Goal: Information Seeking & Learning: Learn about a topic

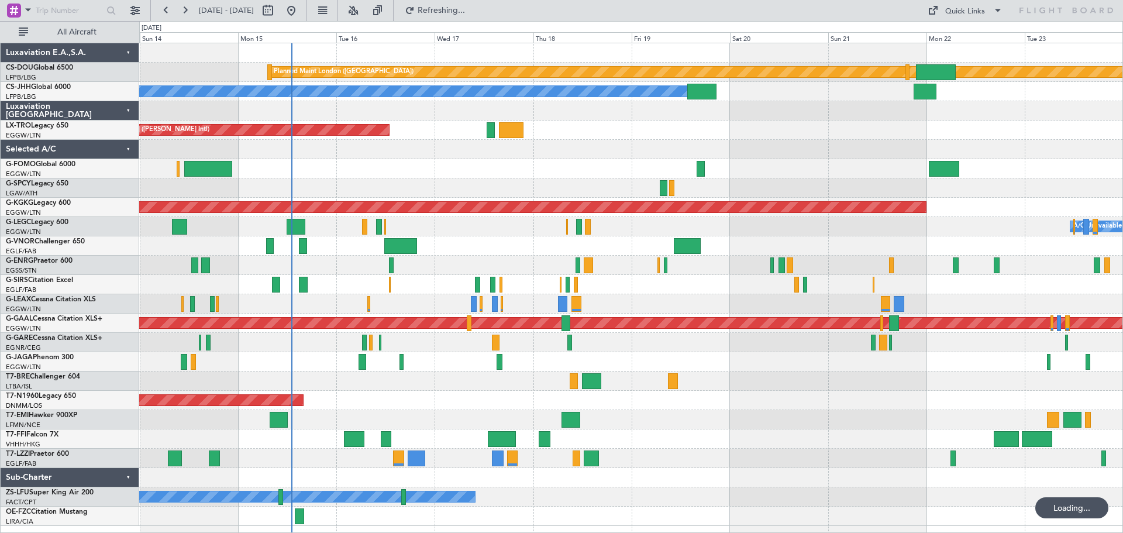
click at [554, 120] on div "Planned Maint London ([GEOGRAPHIC_DATA]) Planned Maint [GEOGRAPHIC_DATA] ([GEOG…" at bounding box center [630, 284] width 983 height 482
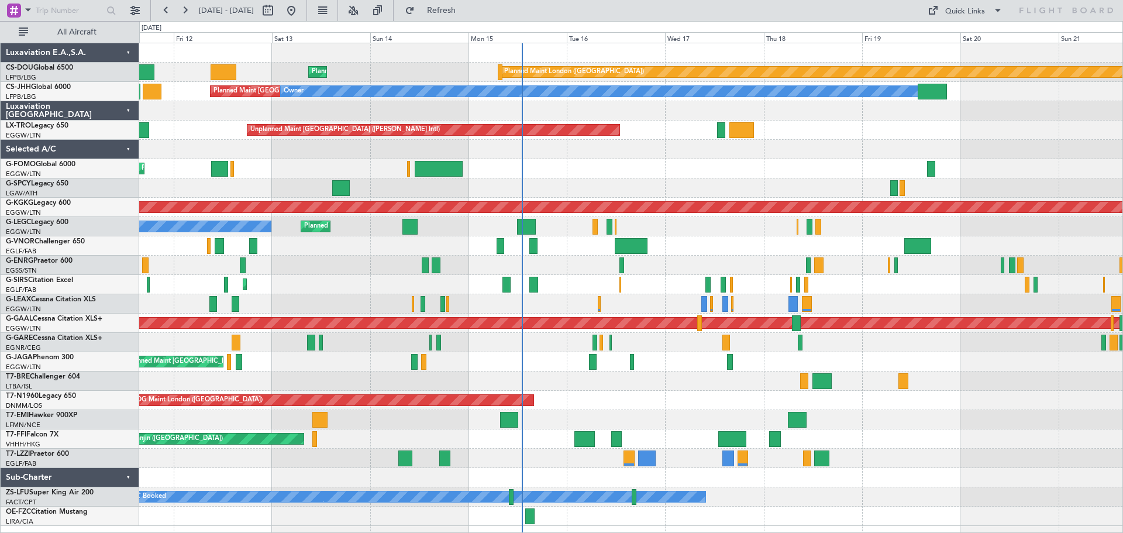
click at [670, 166] on div "Planned Maint London ([GEOGRAPHIC_DATA]) Planned Maint [GEOGRAPHIC_DATA] ([GEOG…" at bounding box center [630, 284] width 983 height 482
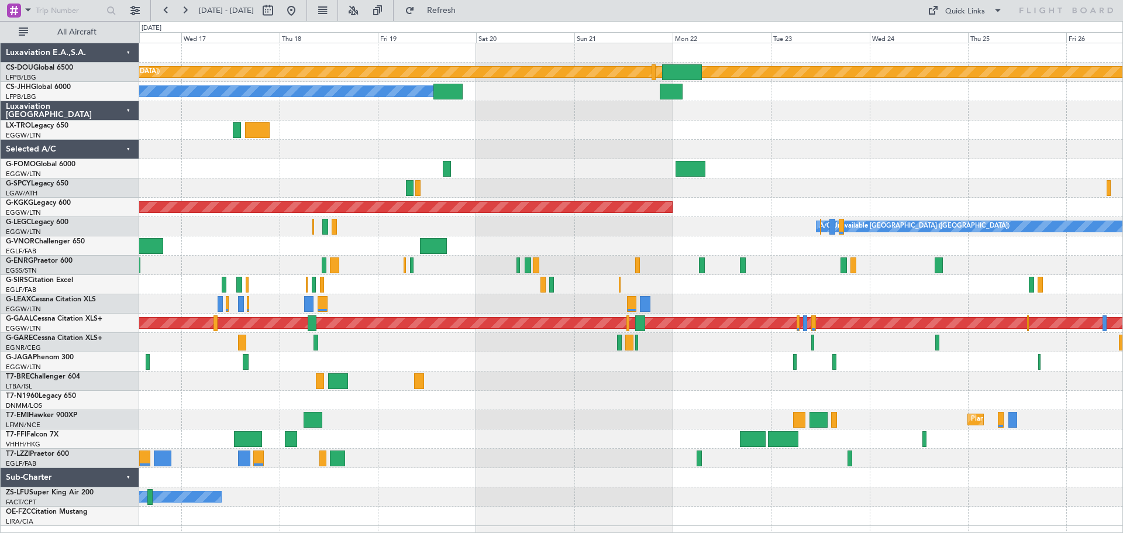
click at [634, 139] on div "Unplanned Maint [GEOGRAPHIC_DATA] ([PERSON_NAME] Intl)" at bounding box center [630, 129] width 983 height 19
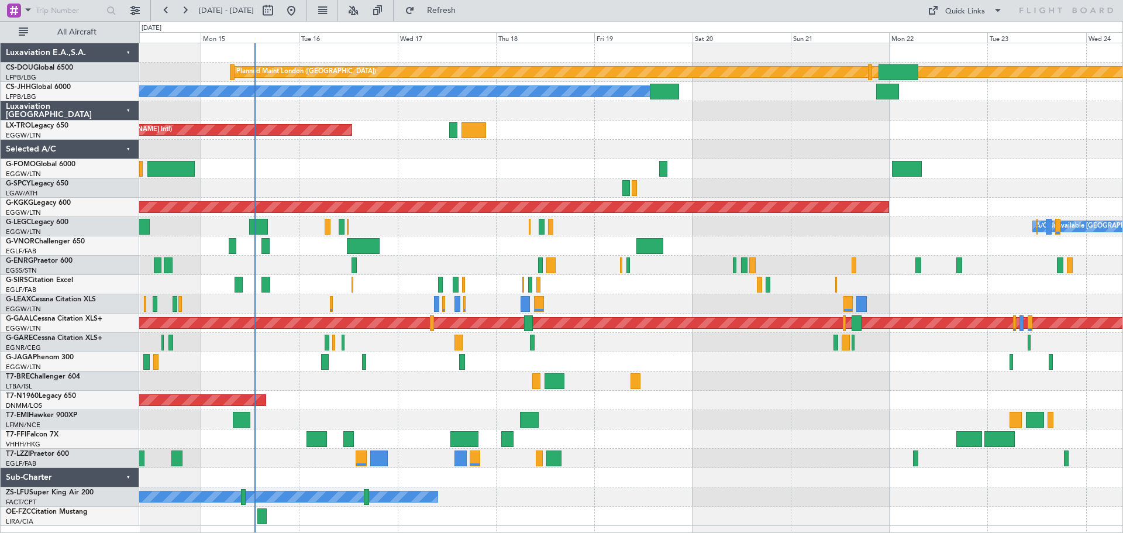
click at [761, 146] on div "Planned Maint London ([GEOGRAPHIC_DATA]) Planned Maint [GEOGRAPHIC_DATA] ([GEOG…" at bounding box center [630, 284] width 983 height 482
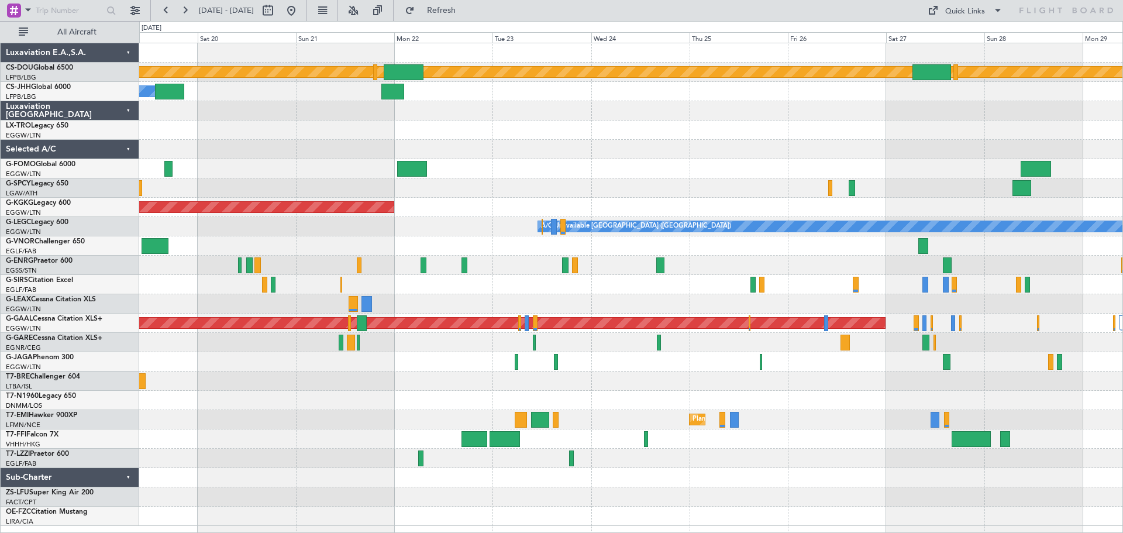
click at [391, 147] on div "Planned Maint London ([GEOGRAPHIC_DATA]) Owner Planned Maint [GEOGRAPHIC_DATA] …" at bounding box center [630, 284] width 983 height 482
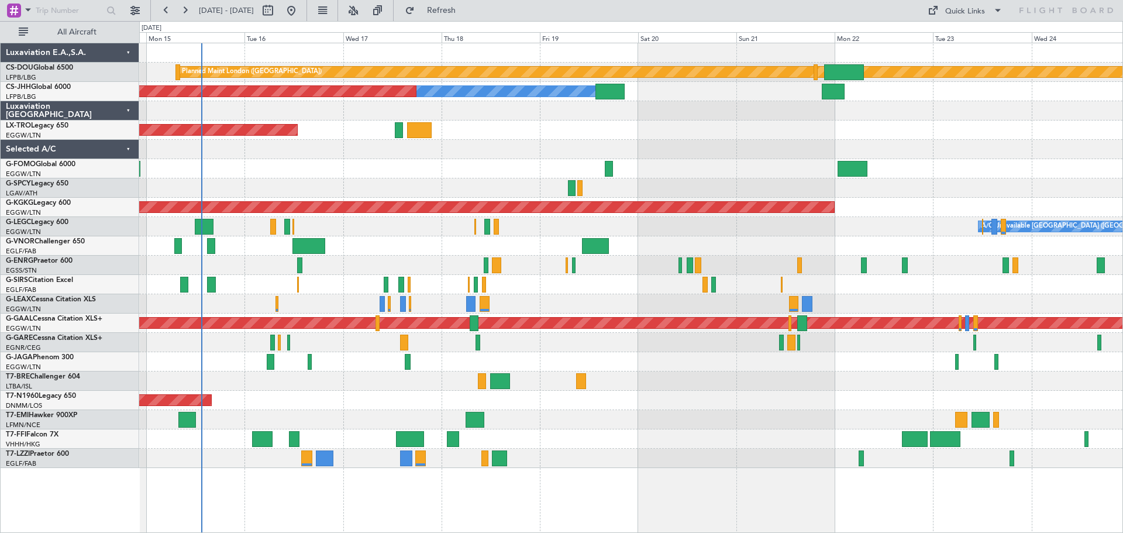
click at [834, 144] on div "Planned Maint London ([GEOGRAPHIC_DATA]) Planned Maint [GEOGRAPHIC_DATA] ([GEOG…" at bounding box center [630, 255] width 983 height 425
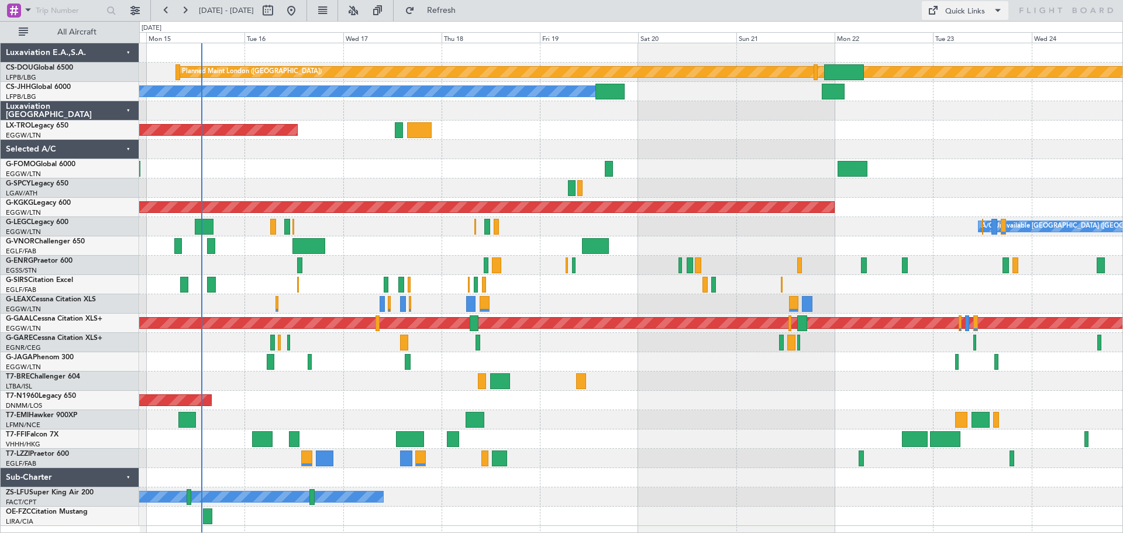
click at [960, 12] on div "Quick Links" at bounding box center [965, 12] width 40 height 12
click at [968, 39] on button "Trip Builder" at bounding box center [966, 39] width 88 height 28
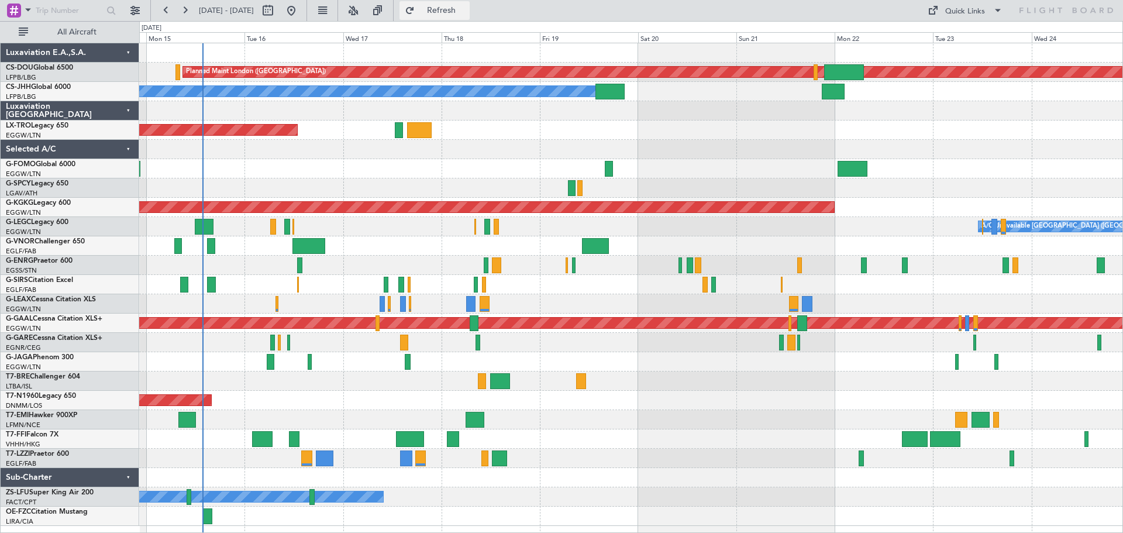
click at [465, 10] on span "Refresh" at bounding box center [441, 10] width 49 height 8
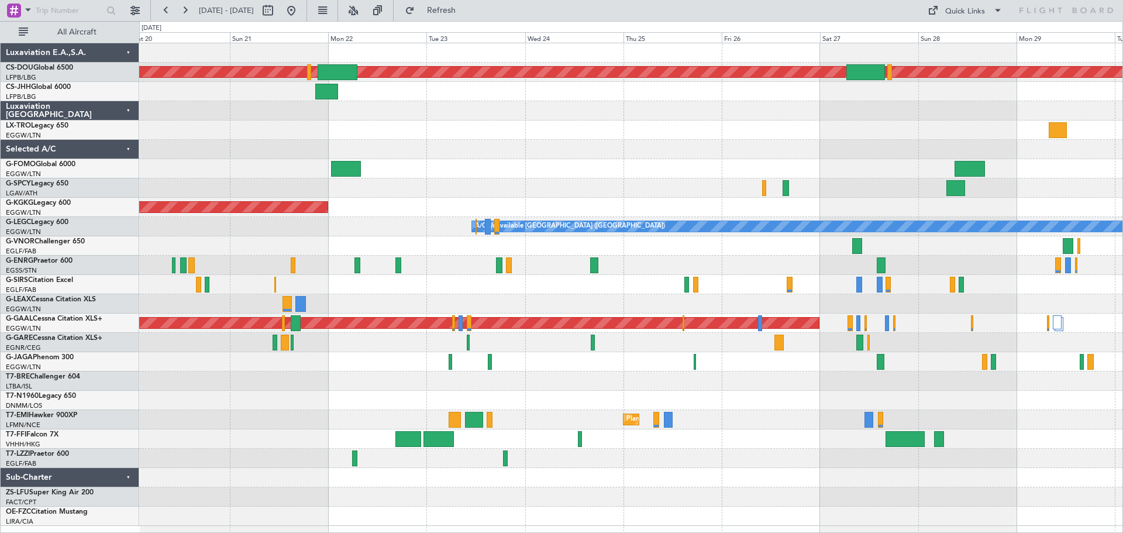
click at [536, 170] on div "Planned Maint London ([GEOGRAPHIC_DATA]) Planned Maint [GEOGRAPHIC_DATA] ([GEOG…" at bounding box center [630, 284] width 983 height 482
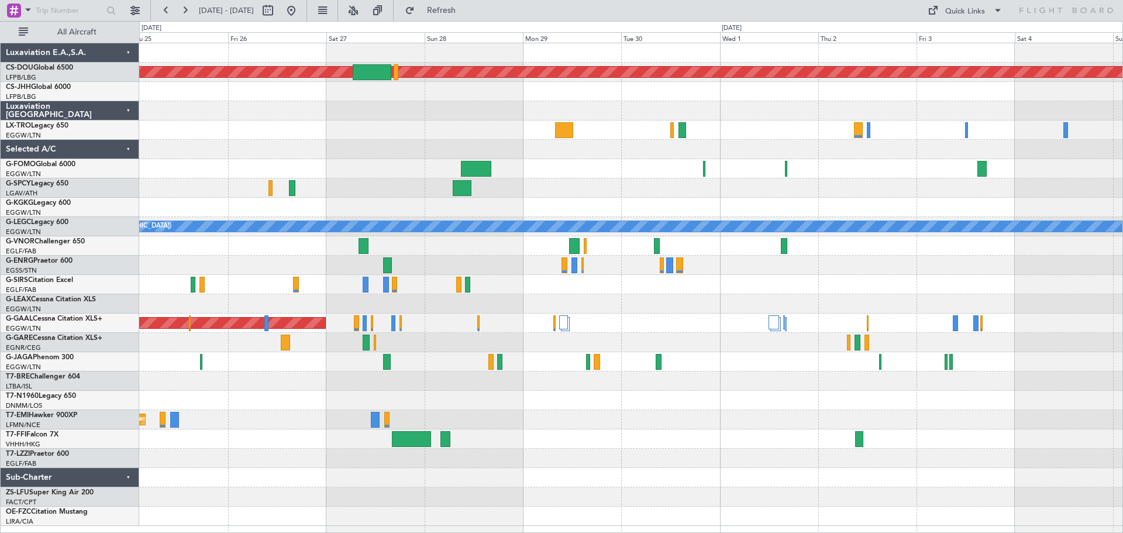
click at [401, 150] on div "Planned Maint London ([GEOGRAPHIC_DATA]) A/C Unavailable [GEOGRAPHIC_DATA] ([GE…" at bounding box center [630, 284] width 983 height 482
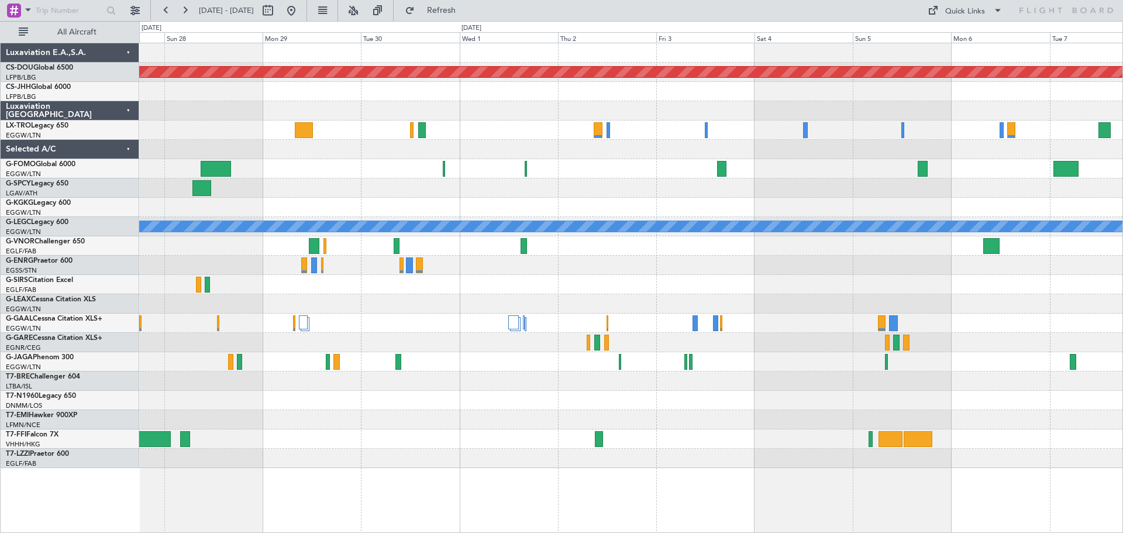
click at [564, 139] on div "Planned Maint London ([GEOGRAPHIC_DATA]) A/C Unavailable [GEOGRAPHIC_DATA] ([GE…" at bounding box center [630, 255] width 983 height 425
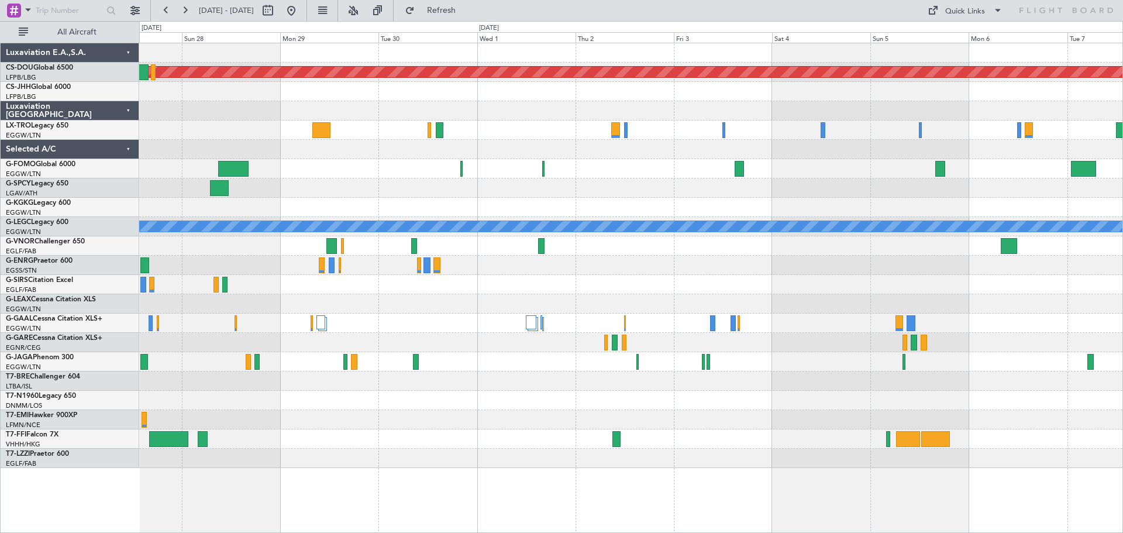
click at [641, 168] on div at bounding box center [630, 168] width 983 height 19
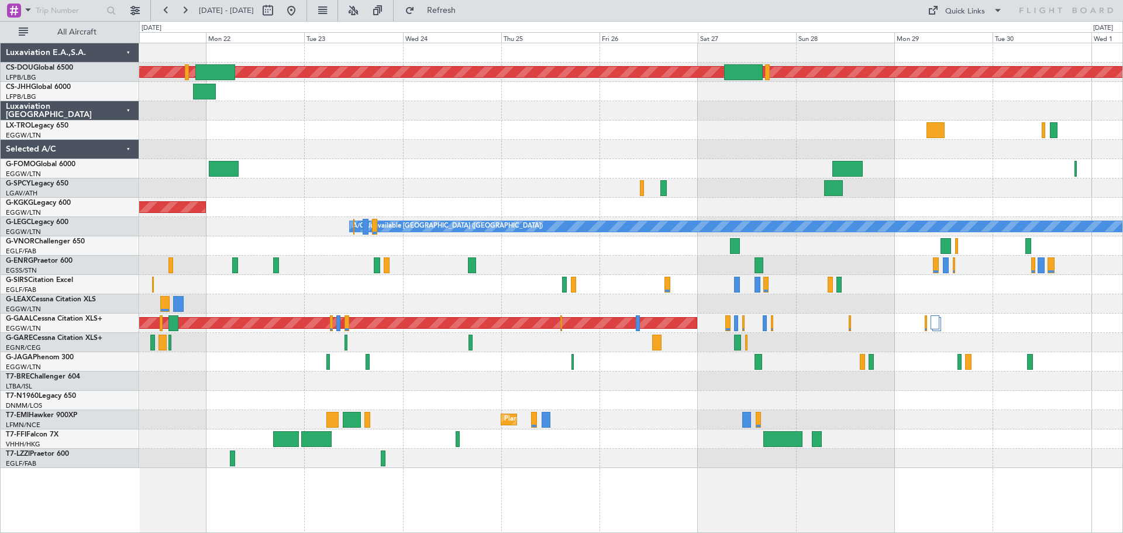
click at [1006, 162] on div at bounding box center [630, 168] width 983 height 19
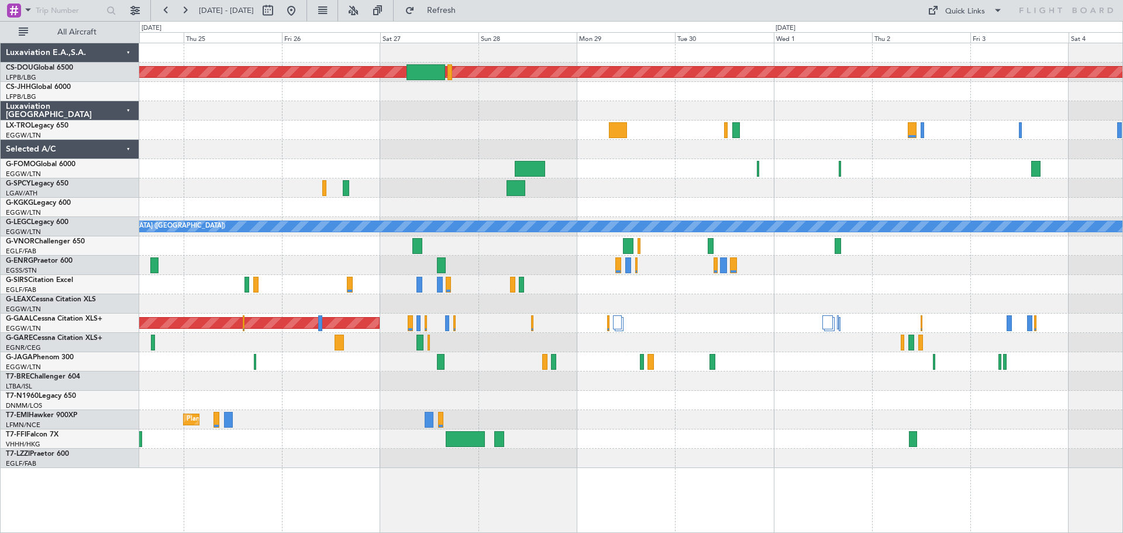
click at [601, 167] on div "Planned Maint London ([GEOGRAPHIC_DATA]) A/C Unavailable [GEOGRAPHIC_DATA] ([GE…" at bounding box center [630, 255] width 983 height 425
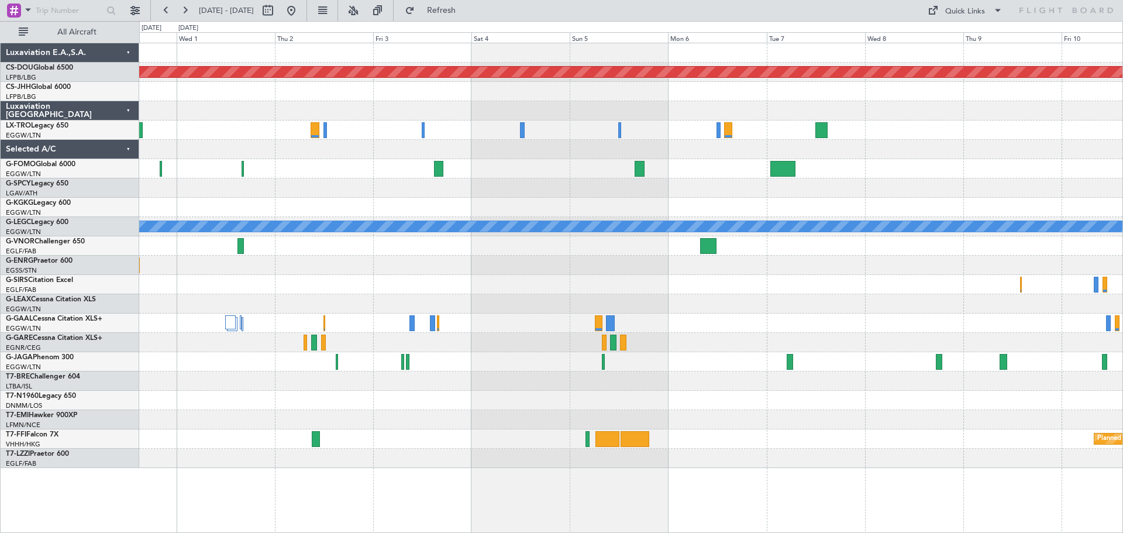
click at [497, 177] on div "Planned Maint London ([GEOGRAPHIC_DATA]) A/C Unavailable [GEOGRAPHIC_DATA] ([GE…" at bounding box center [630, 255] width 983 height 425
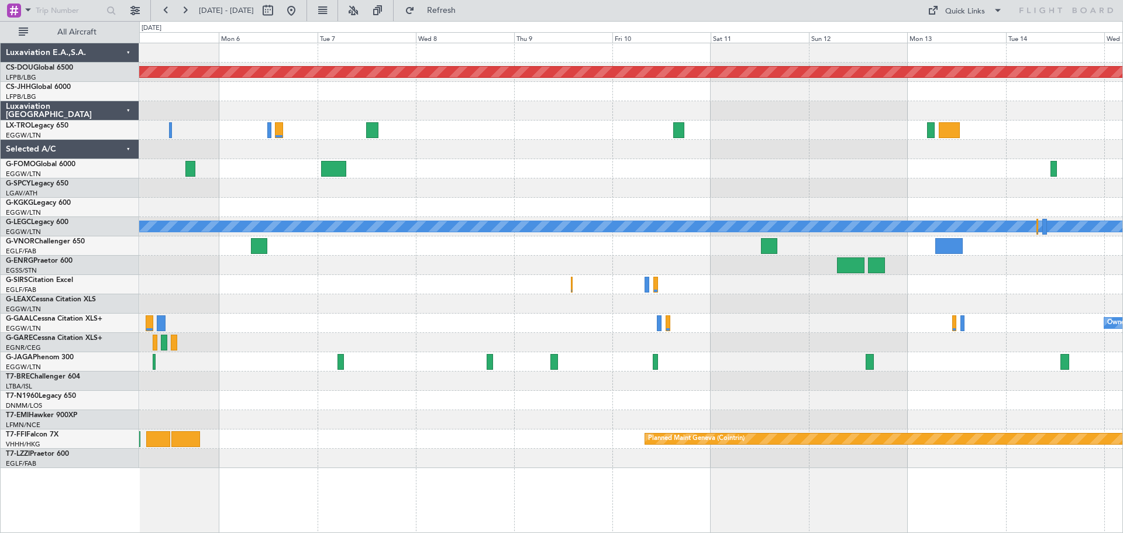
click at [343, 183] on div "Planned Maint London ([GEOGRAPHIC_DATA]) A/C Unavailable [GEOGRAPHIC_DATA] ([GE…" at bounding box center [630, 255] width 983 height 425
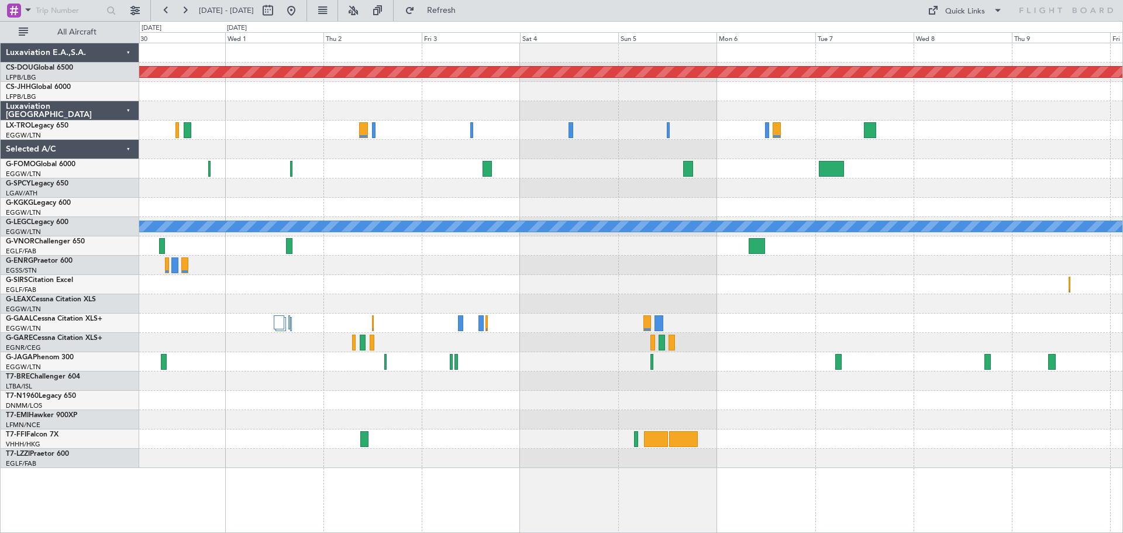
click at [863, 185] on div at bounding box center [630, 187] width 983 height 19
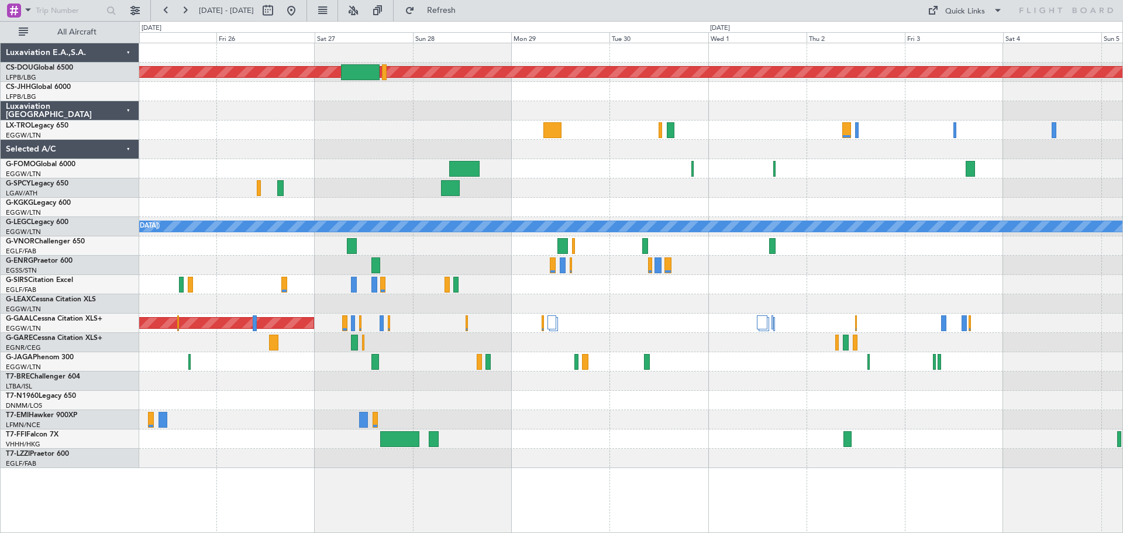
click at [912, 170] on div "Planned Maint London ([GEOGRAPHIC_DATA]) A/C Unavailable [GEOGRAPHIC_DATA] ([GE…" at bounding box center [630, 255] width 983 height 425
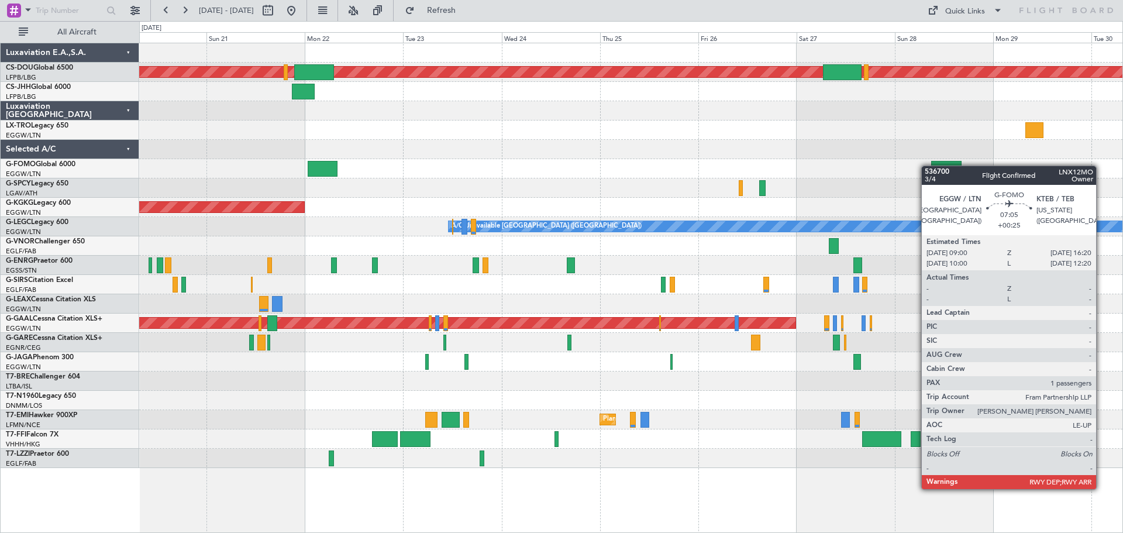
click at [936, 165] on div at bounding box center [946, 169] width 30 height 16
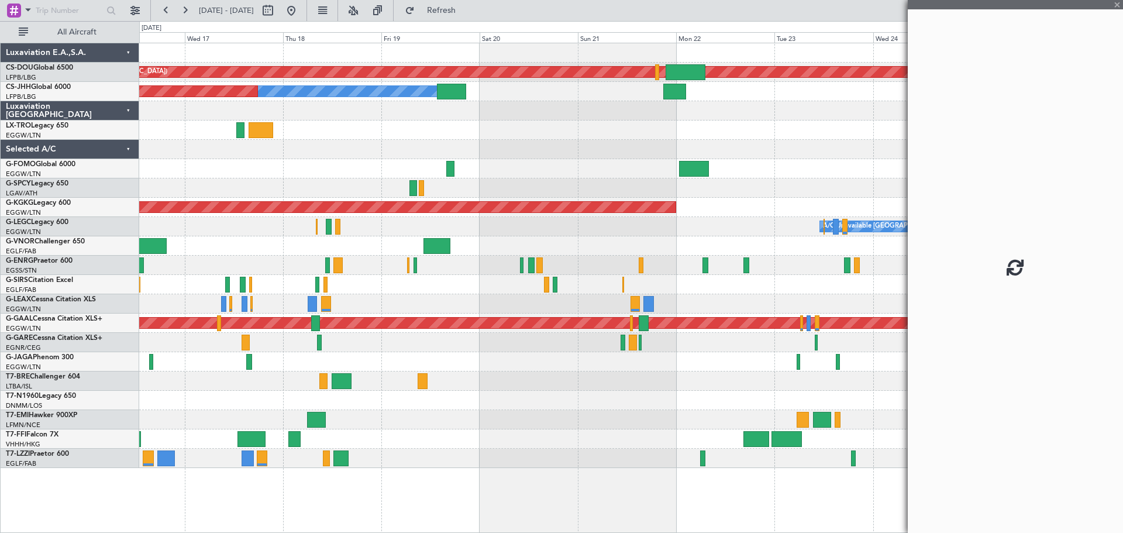
click at [879, 163] on div at bounding box center [630, 168] width 983 height 19
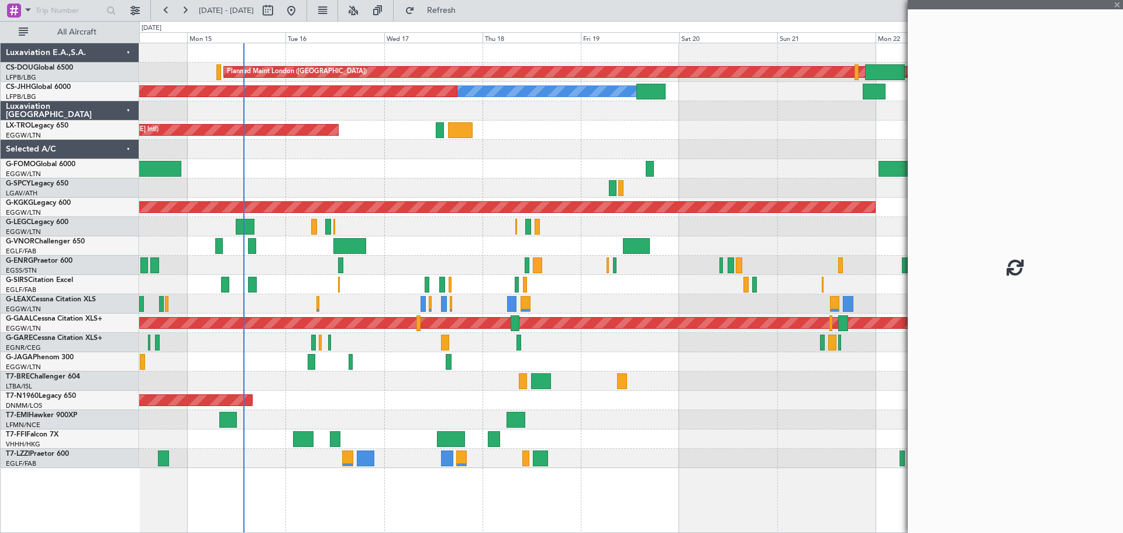
click at [839, 160] on div "Planned Maint London ([GEOGRAPHIC_DATA]) Planned Maint [GEOGRAPHIC_DATA] ([GEOG…" at bounding box center [630, 255] width 983 height 425
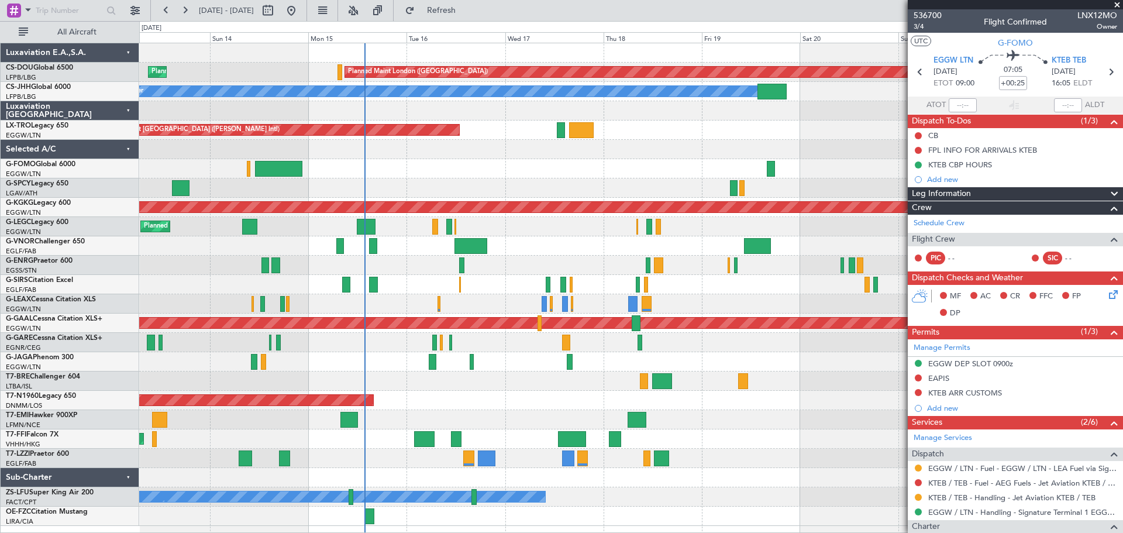
click at [1115, 4] on span at bounding box center [1117, 5] width 12 height 11
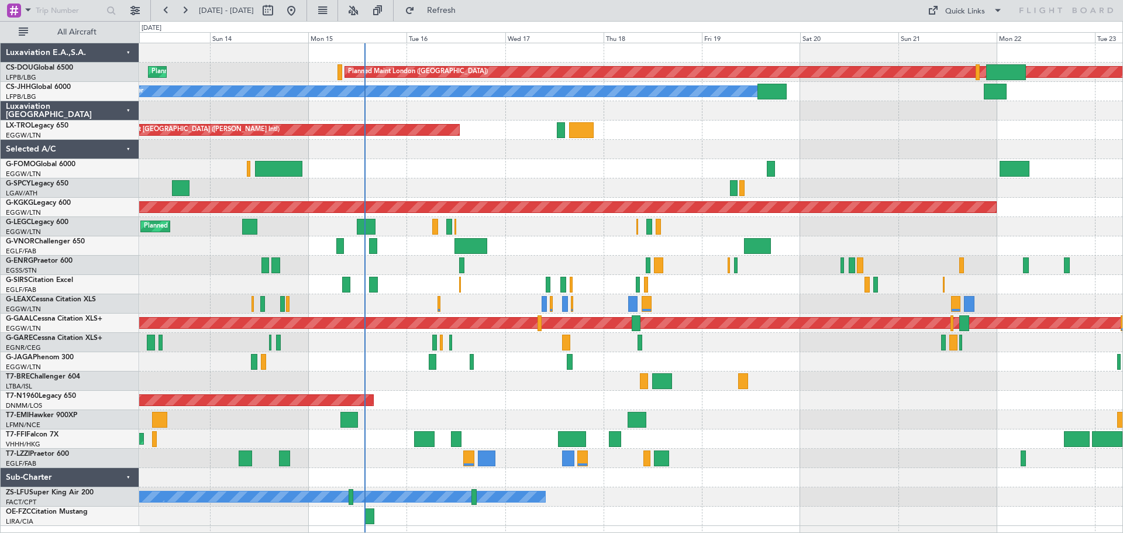
type input "0"
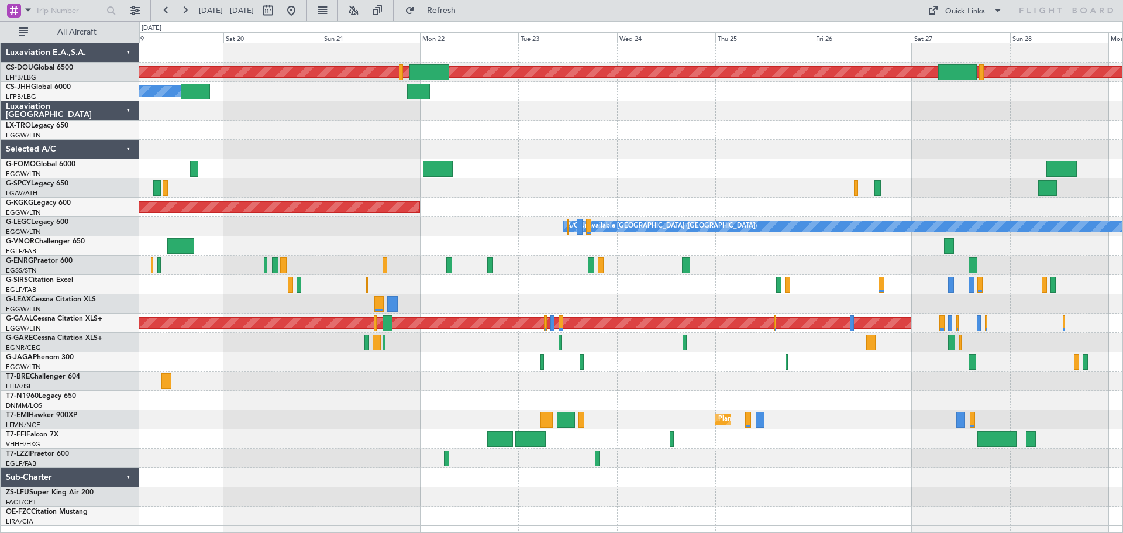
click at [386, 110] on div "Planned Maint London ([GEOGRAPHIC_DATA]) Owner Planned Maint [GEOGRAPHIC_DATA] …" at bounding box center [630, 284] width 983 height 482
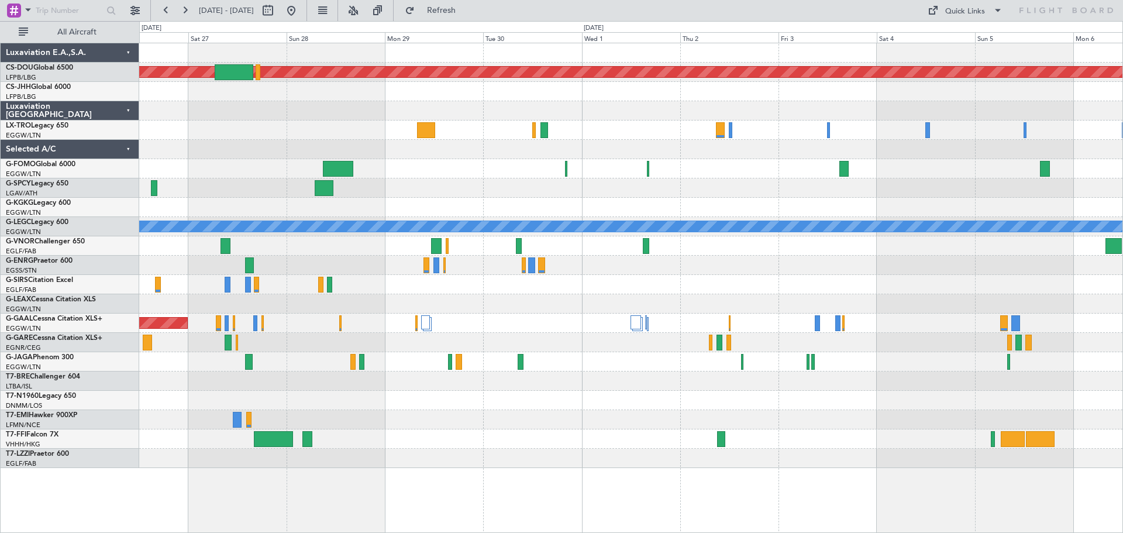
click at [575, 144] on div at bounding box center [630, 149] width 983 height 19
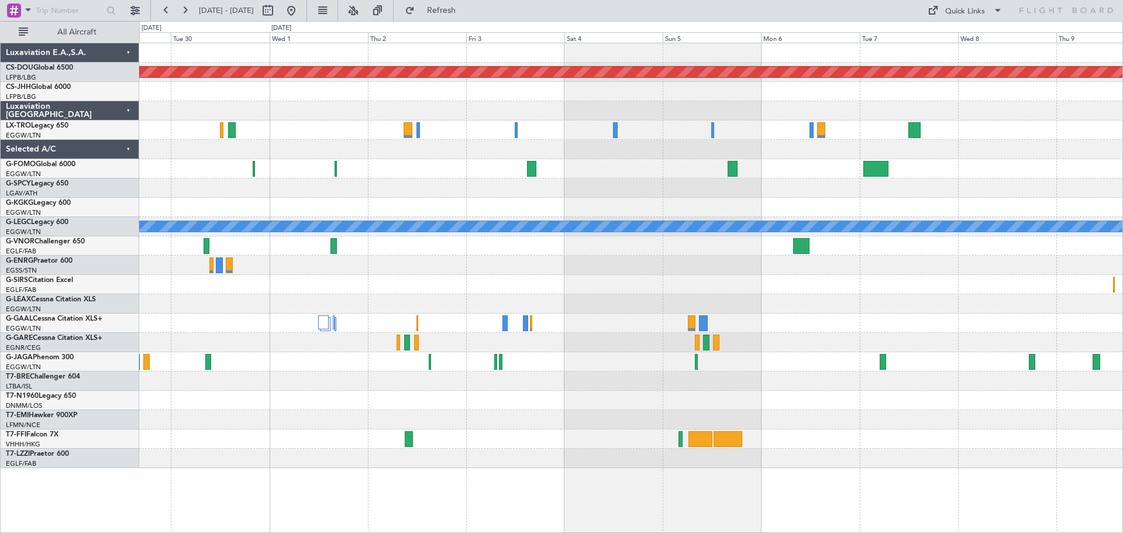
click at [589, 112] on div at bounding box center [630, 110] width 983 height 19
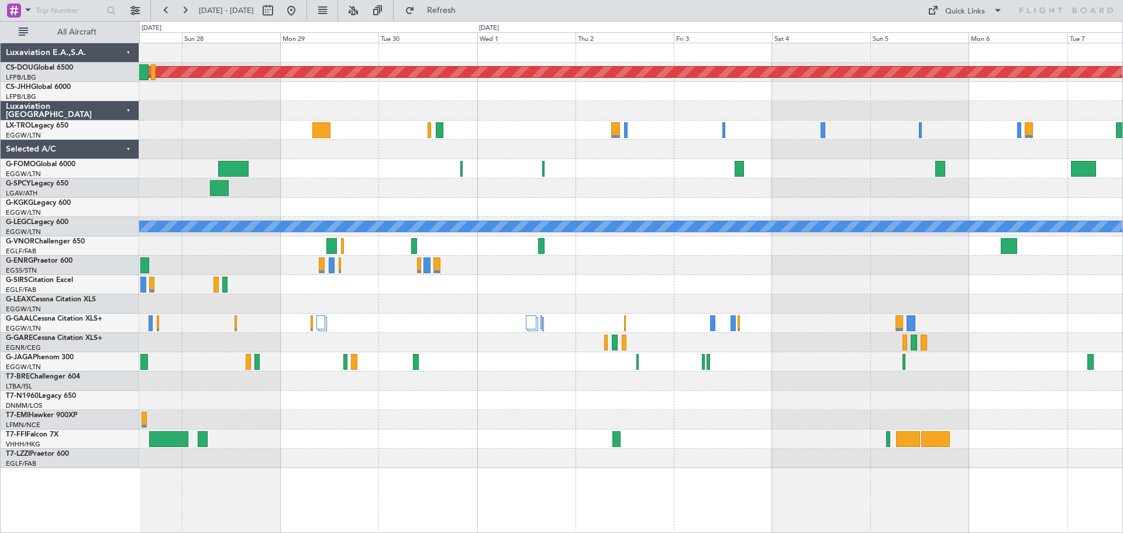
click at [567, 106] on div at bounding box center [630, 110] width 983 height 19
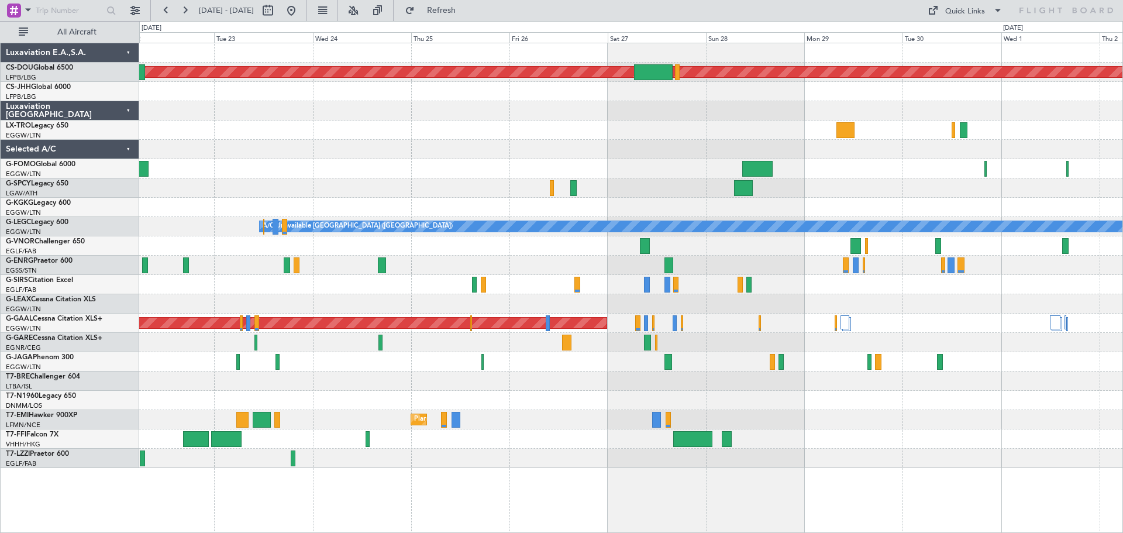
click at [829, 114] on div at bounding box center [630, 110] width 983 height 19
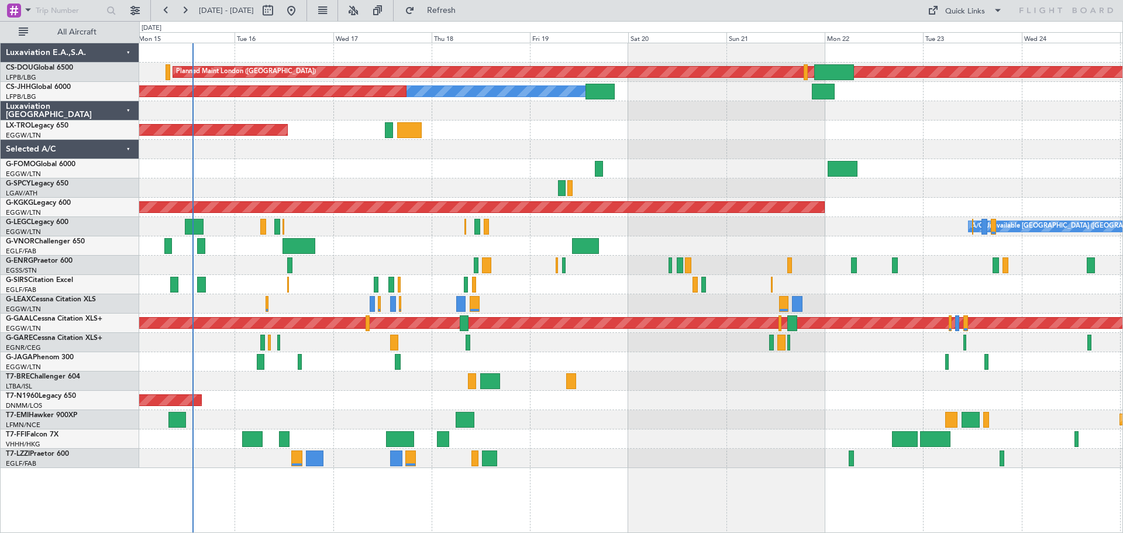
click at [965, 127] on div "Planned Maint London ([GEOGRAPHIC_DATA]) Planned Maint [GEOGRAPHIC_DATA] ([GEOG…" at bounding box center [630, 255] width 983 height 425
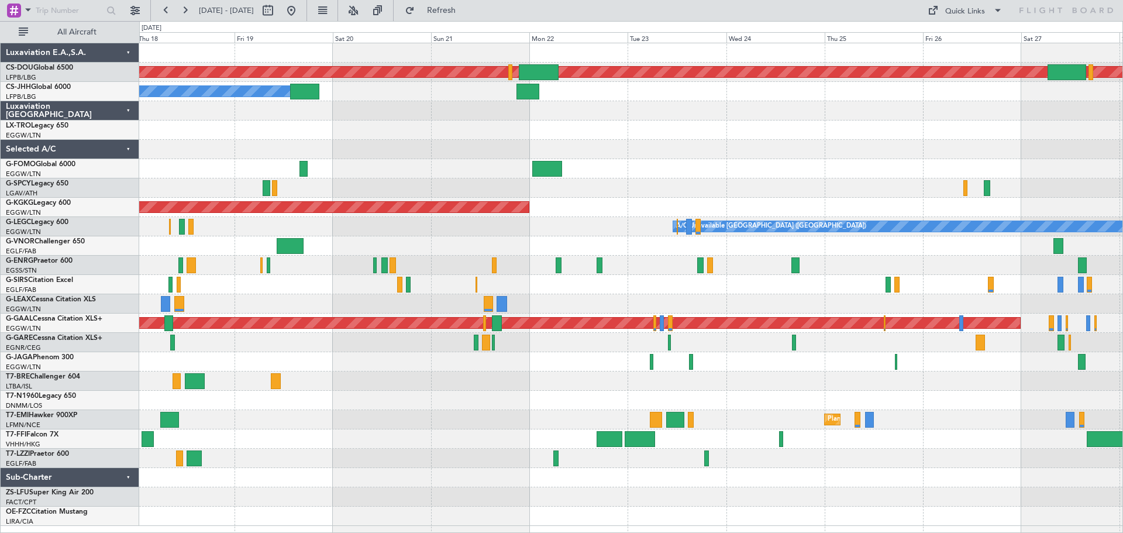
click at [399, 152] on div "Planned Maint London ([GEOGRAPHIC_DATA]) Owner Planned Maint [GEOGRAPHIC_DATA] …" at bounding box center [630, 284] width 983 height 482
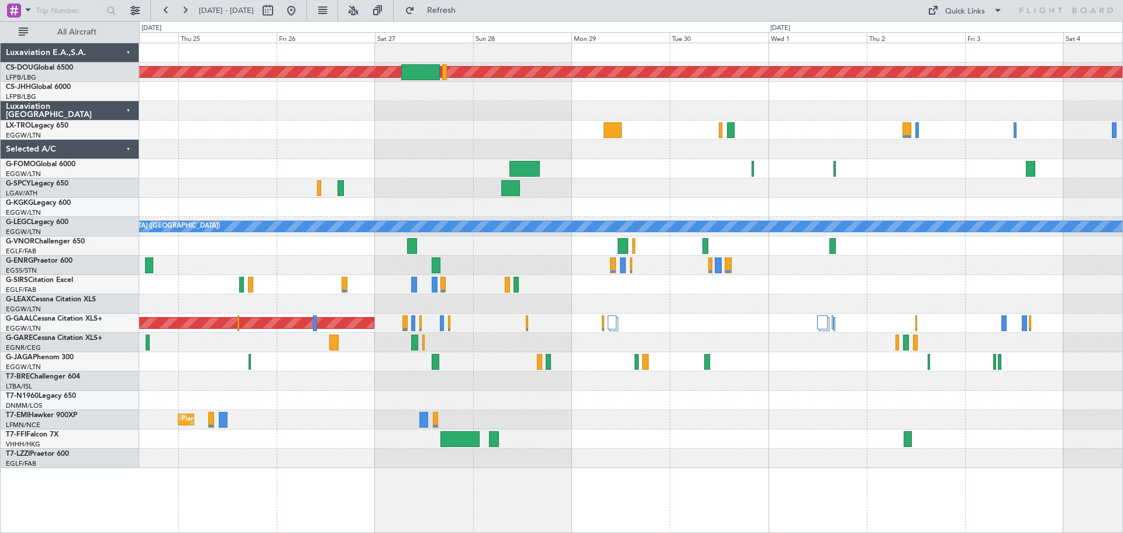
click at [430, 169] on div "Planned Maint London ([GEOGRAPHIC_DATA]) A/C Unavailable [GEOGRAPHIC_DATA] ([GE…" at bounding box center [630, 255] width 983 height 425
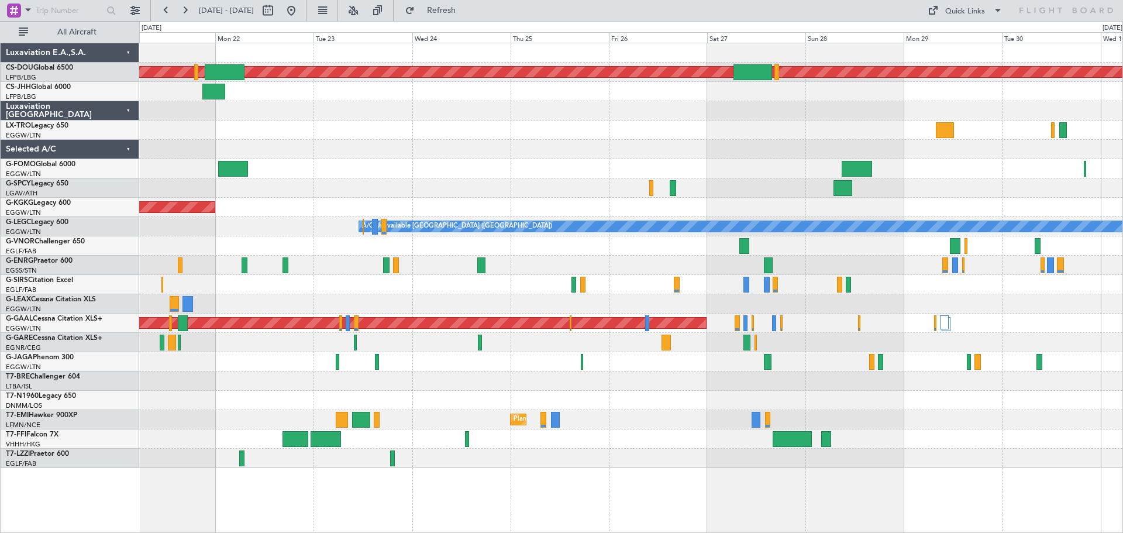
click at [797, 142] on div at bounding box center [630, 149] width 983 height 19
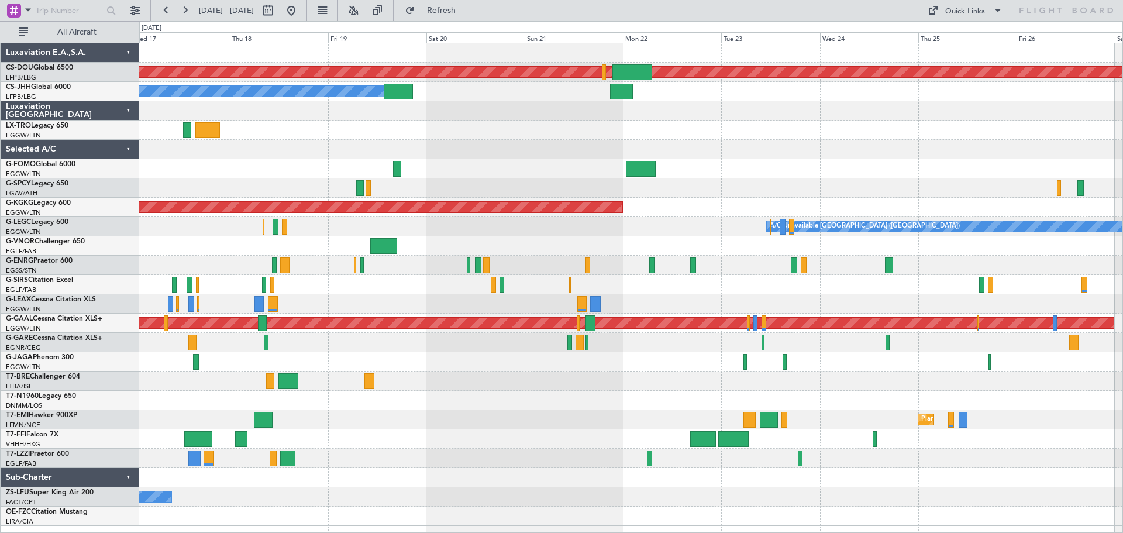
click at [422, 153] on div "Planned Maint London ([GEOGRAPHIC_DATA]) Planned Maint [GEOGRAPHIC_DATA] ([GEOG…" at bounding box center [630, 284] width 983 height 482
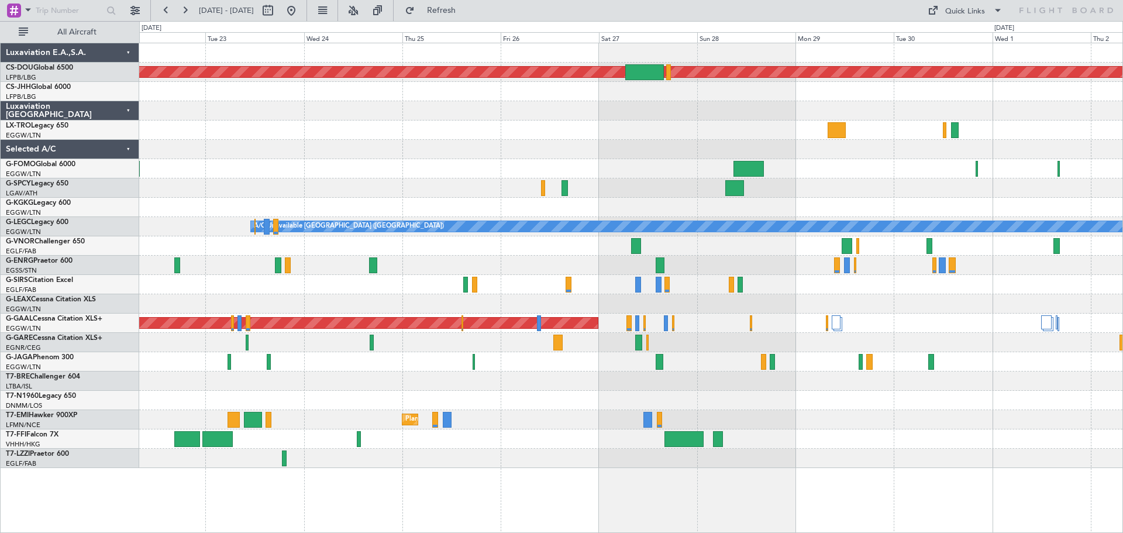
click at [889, 174] on div "Planned Maint London ([GEOGRAPHIC_DATA]) AOG Maint [GEOGRAPHIC_DATA] ([GEOGRAPH…" at bounding box center [630, 255] width 983 height 425
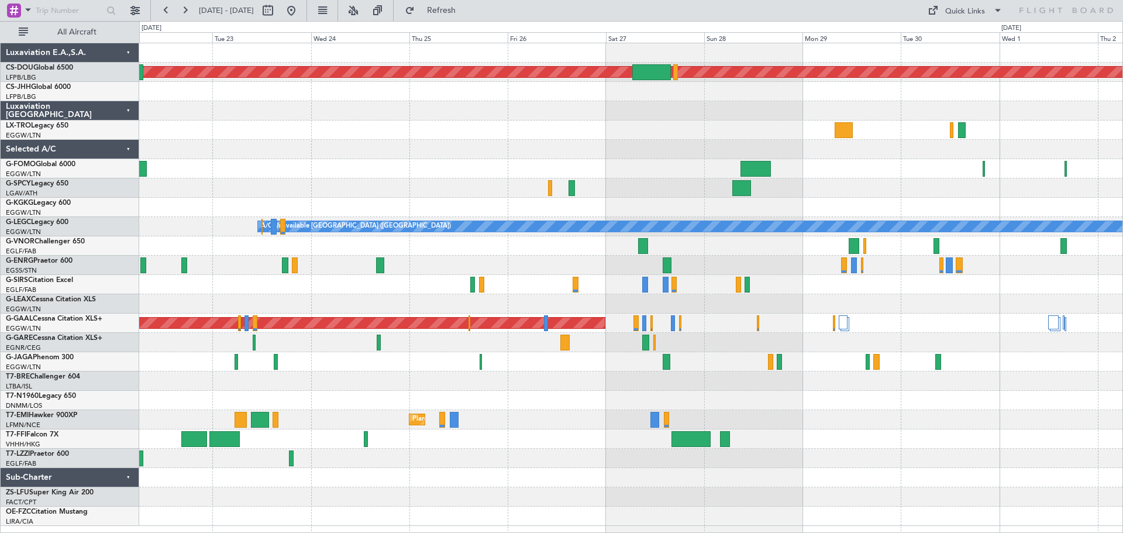
click at [199, 163] on div "Planned Maint London ([GEOGRAPHIC_DATA]) AOG Maint [GEOGRAPHIC_DATA] ([GEOGRAPH…" at bounding box center [630, 284] width 983 height 482
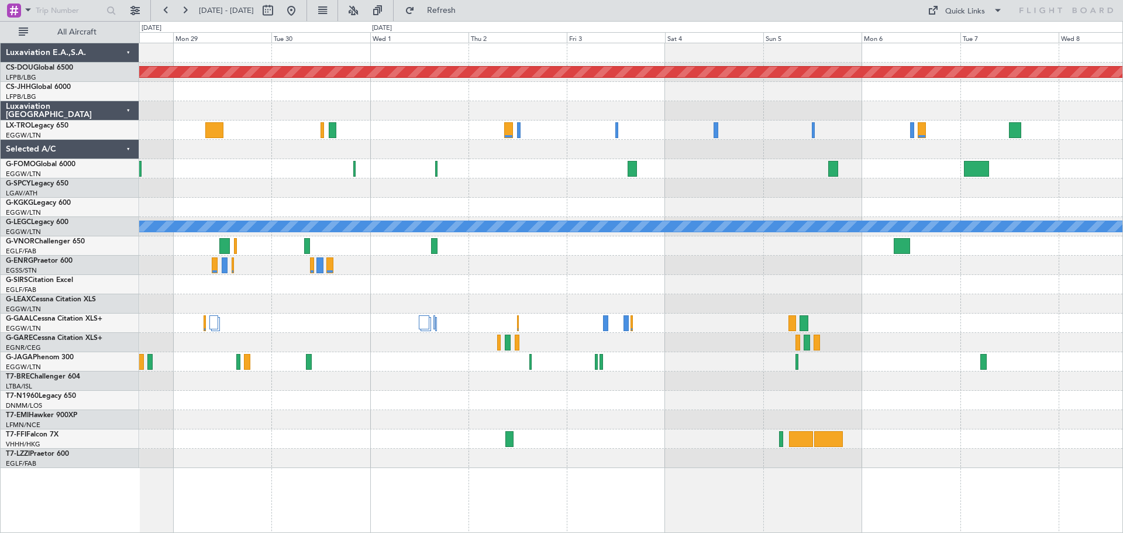
click at [551, 163] on div at bounding box center [630, 168] width 983 height 19
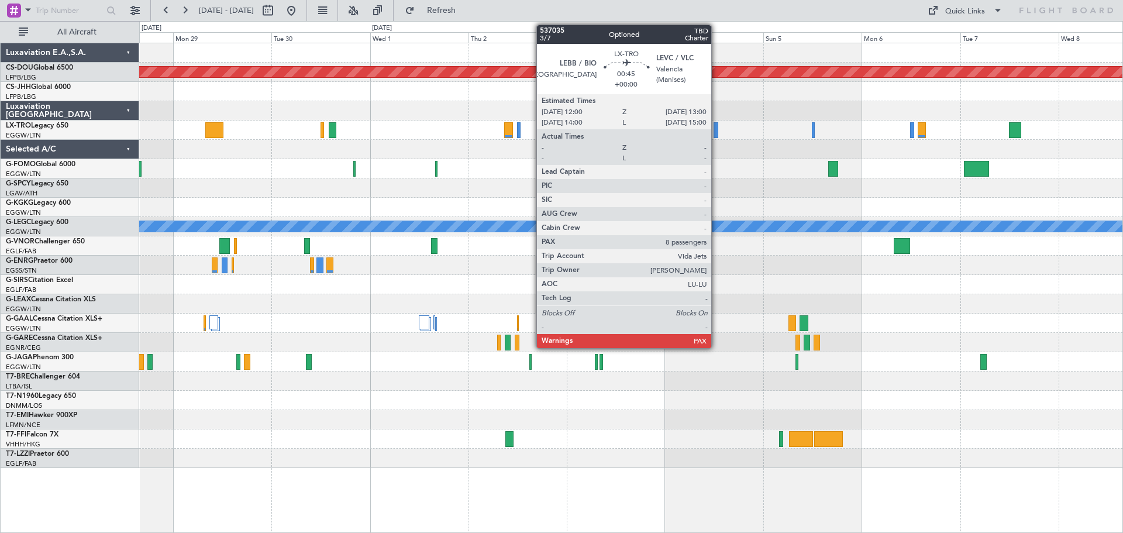
click at [716, 129] on div at bounding box center [715, 130] width 5 height 16
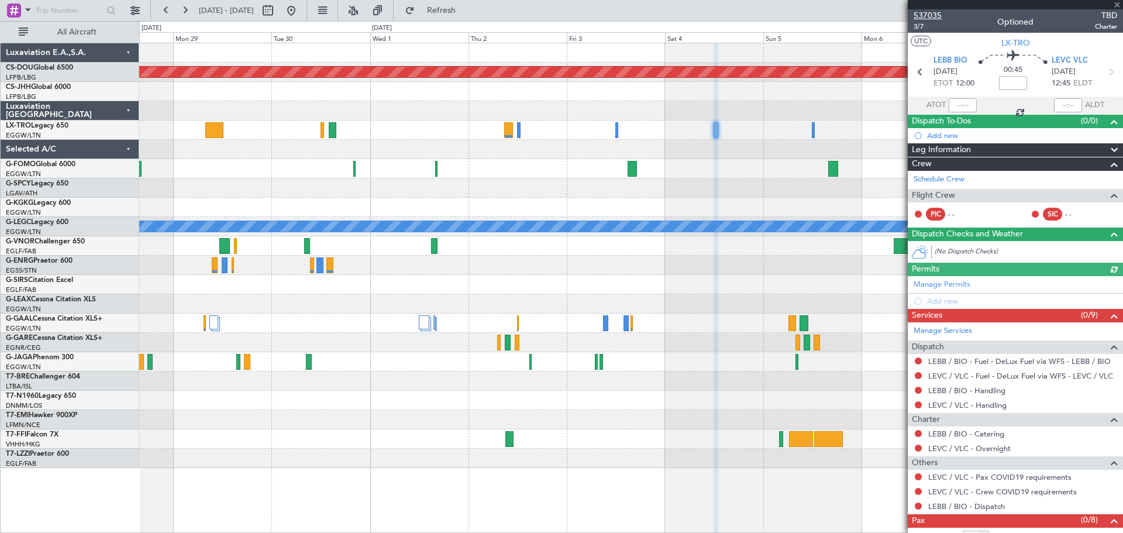
click at [934, 15] on span "537035" at bounding box center [927, 15] width 28 height 12
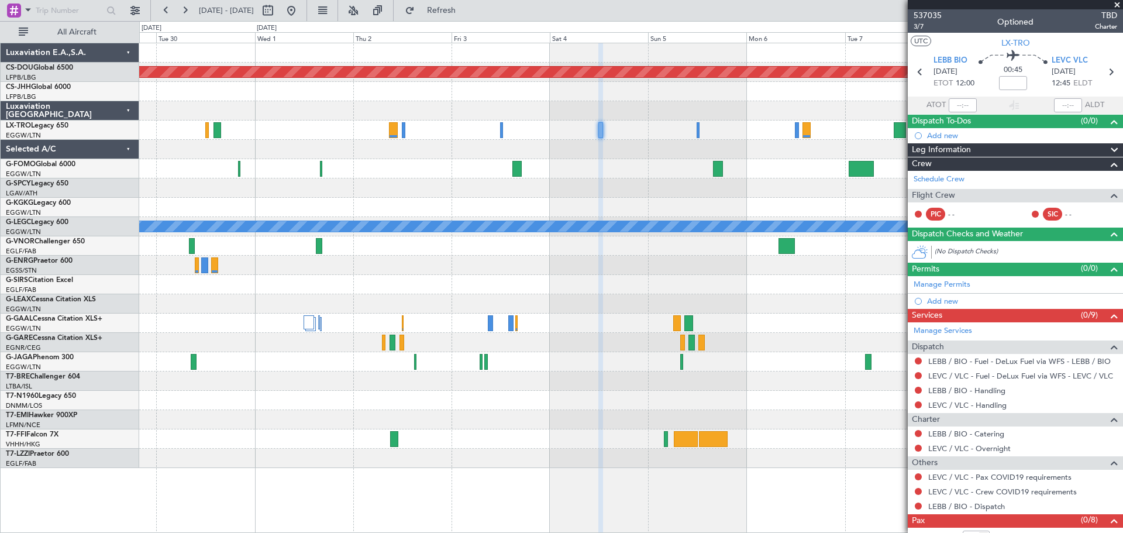
click at [613, 164] on div "Planned Maint London ([GEOGRAPHIC_DATA]) A/C Unavailable [GEOGRAPHIC_DATA] ([GE…" at bounding box center [630, 255] width 983 height 425
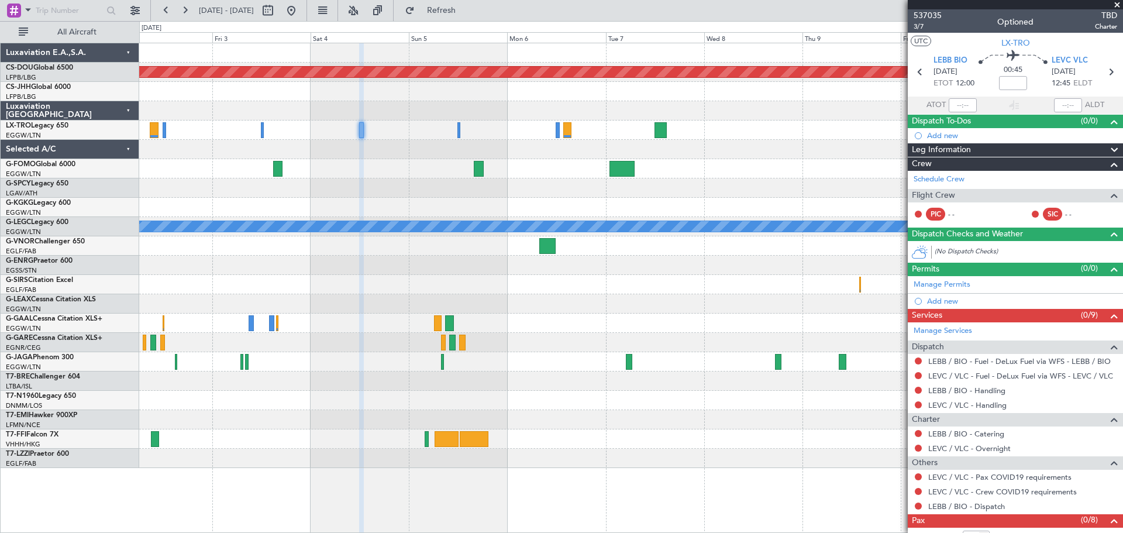
click at [431, 146] on div at bounding box center [630, 149] width 983 height 19
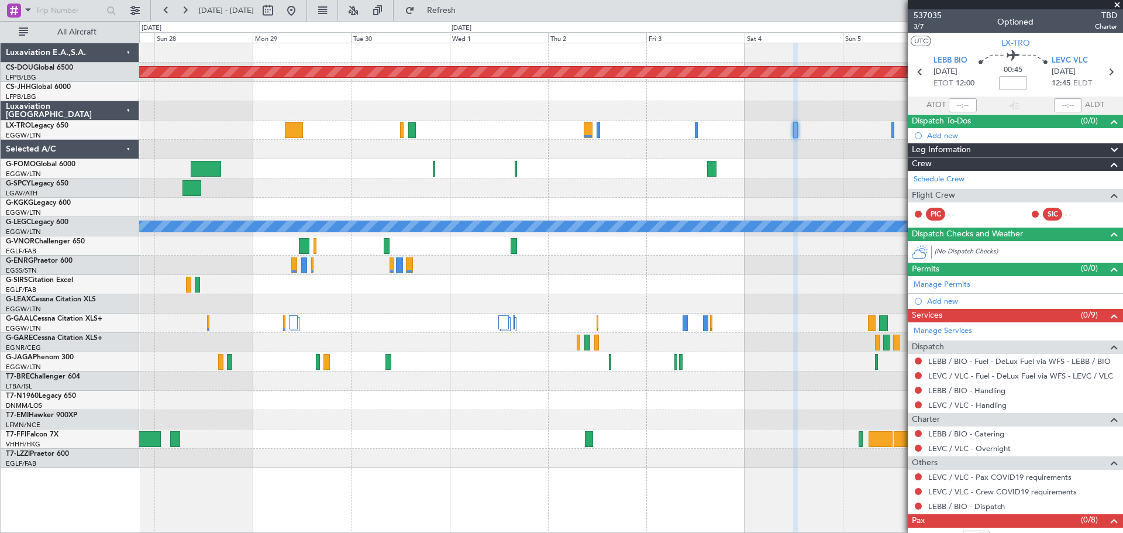
click at [753, 159] on div "Planned Maint London ([GEOGRAPHIC_DATA]) A/C Unavailable [GEOGRAPHIC_DATA] ([GE…" at bounding box center [630, 255] width 983 height 425
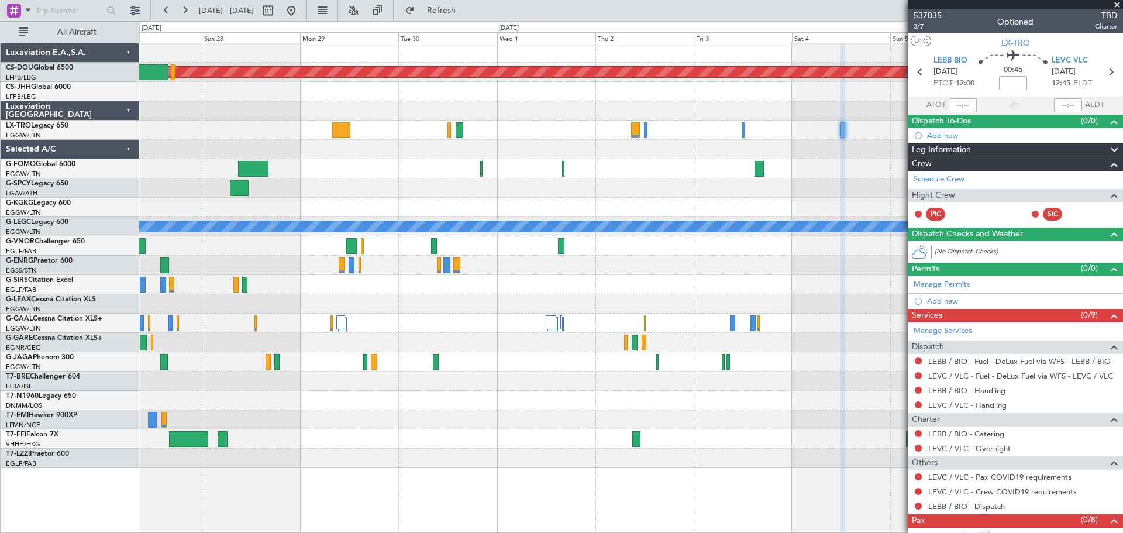
click at [1117, 4] on span at bounding box center [1117, 5] width 12 height 11
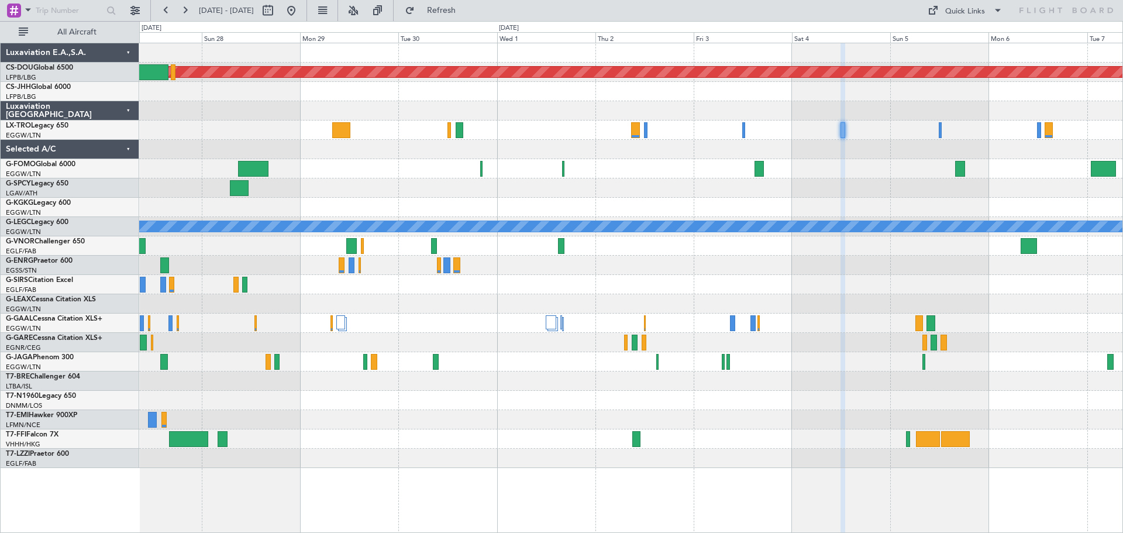
type input "0"
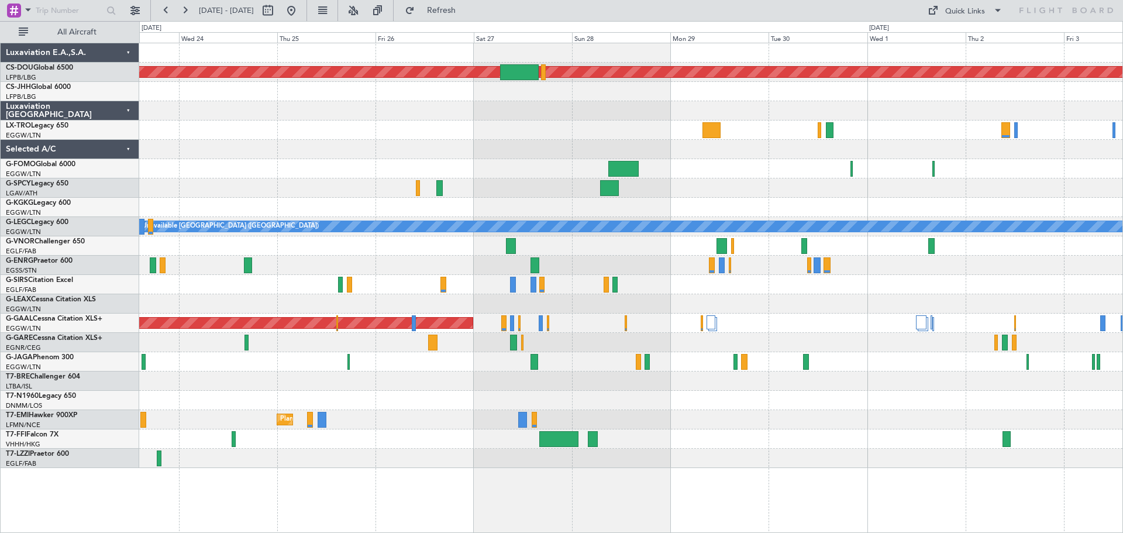
click at [817, 139] on div at bounding box center [630, 129] width 983 height 19
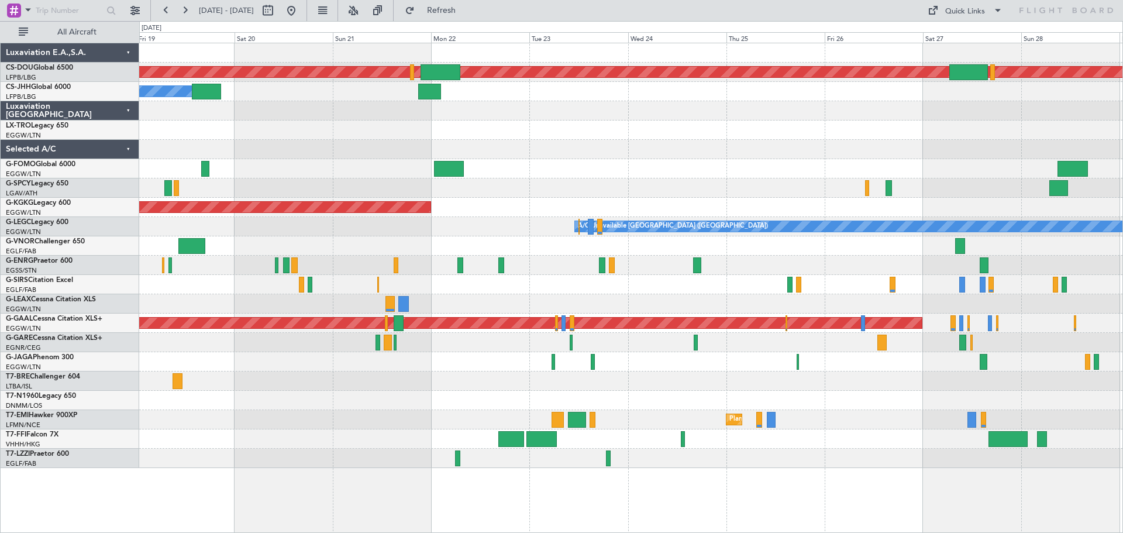
click at [719, 117] on div "Planned Maint London ([GEOGRAPHIC_DATA]) Owner Planned Maint [GEOGRAPHIC_DATA] …" at bounding box center [630, 255] width 983 height 425
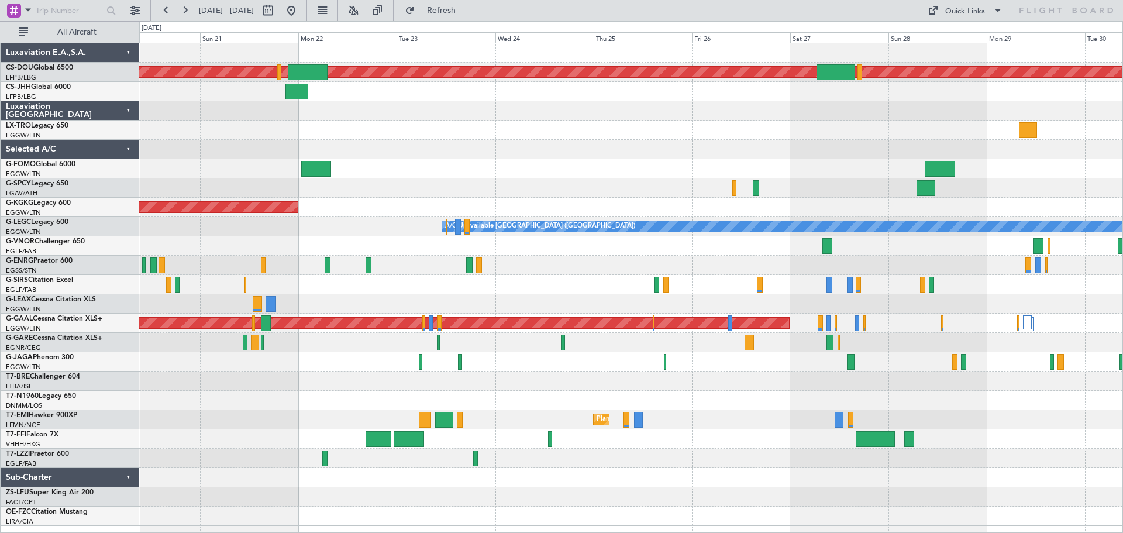
click at [398, 118] on div "Planned Maint London ([GEOGRAPHIC_DATA]) Owner AOG Maint [GEOGRAPHIC_DATA] ([GE…" at bounding box center [630, 284] width 983 height 482
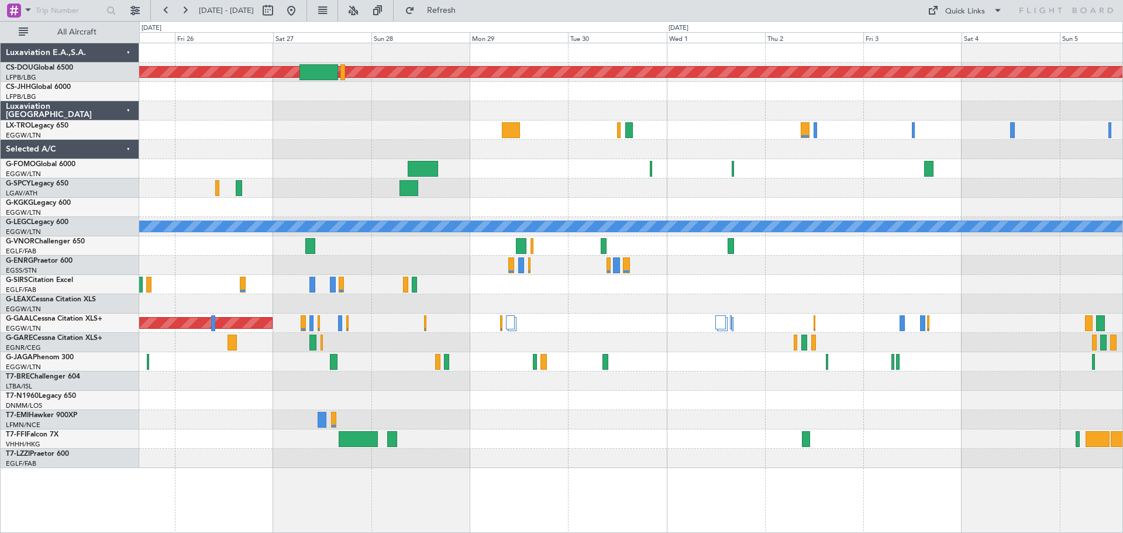
click at [770, 113] on div at bounding box center [630, 110] width 983 height 19
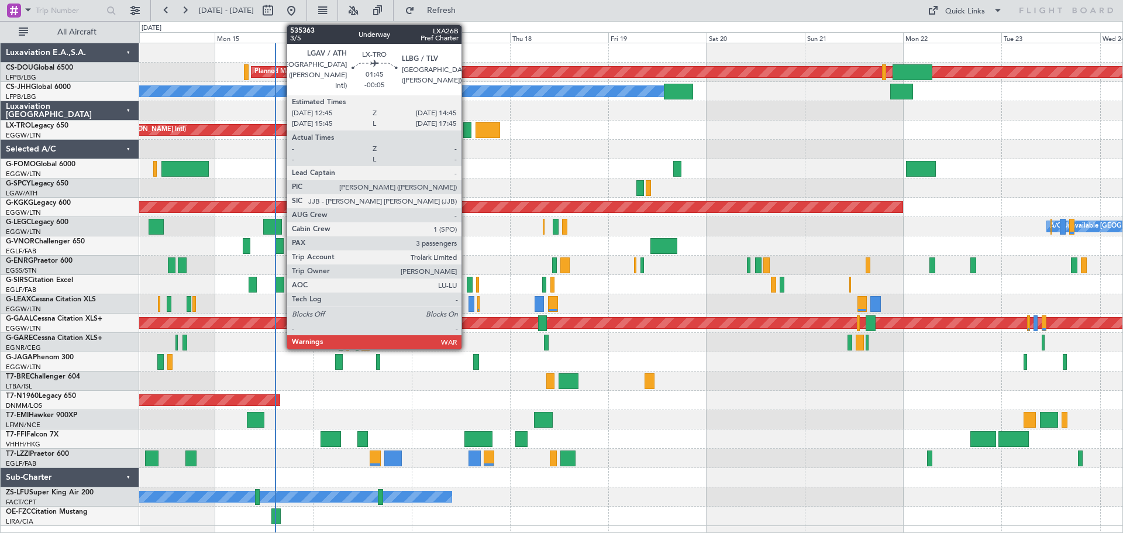
click at [467, 132] on div at bounding box center [467, 130] width 9 height 16
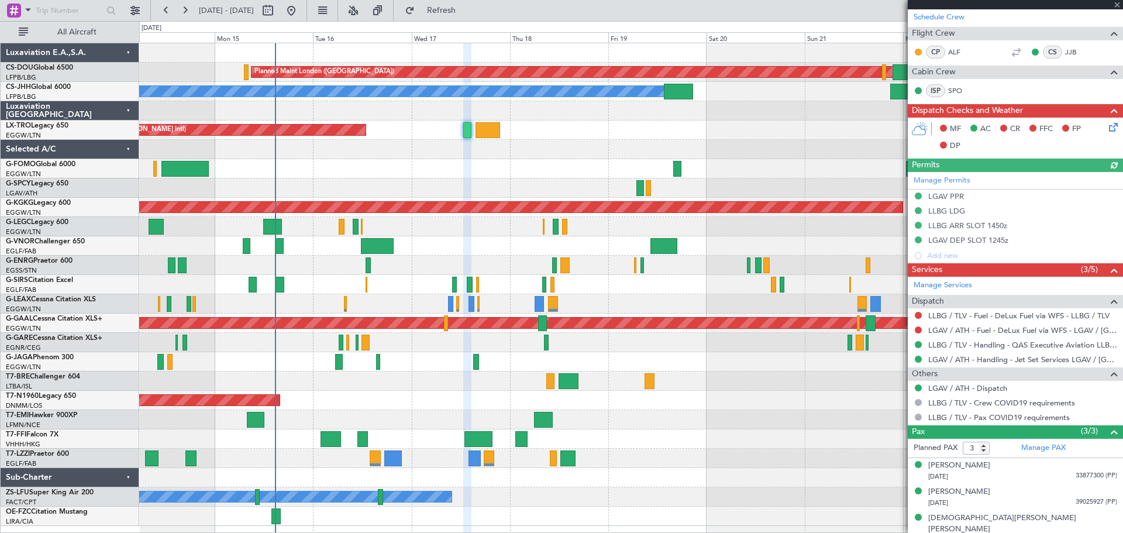
scroll to position [209, 0]
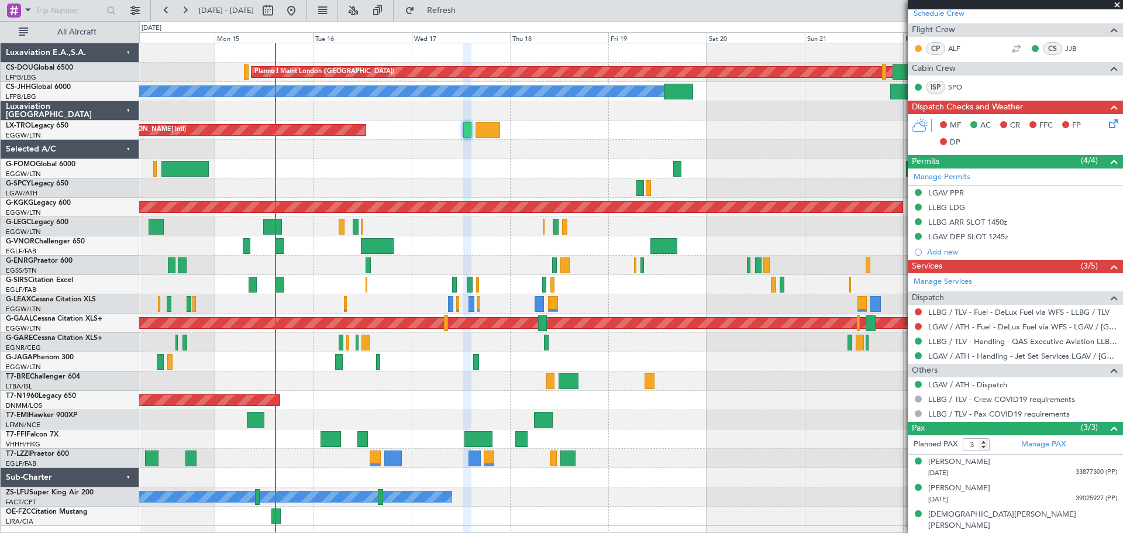
click at [1115, 5] on span at bounding box center [1117, 5] width 12 height 11
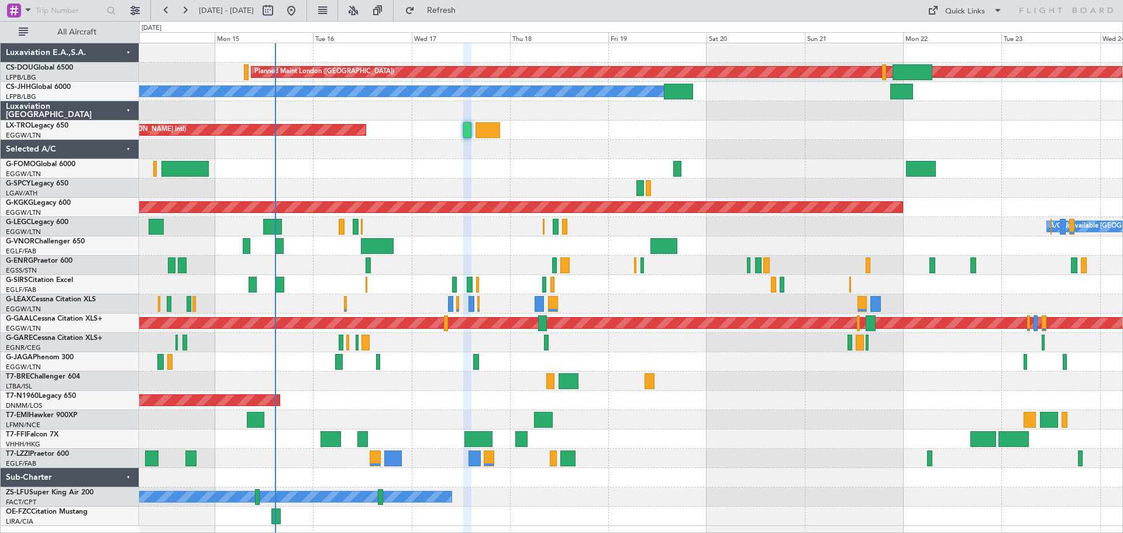
type input "0"
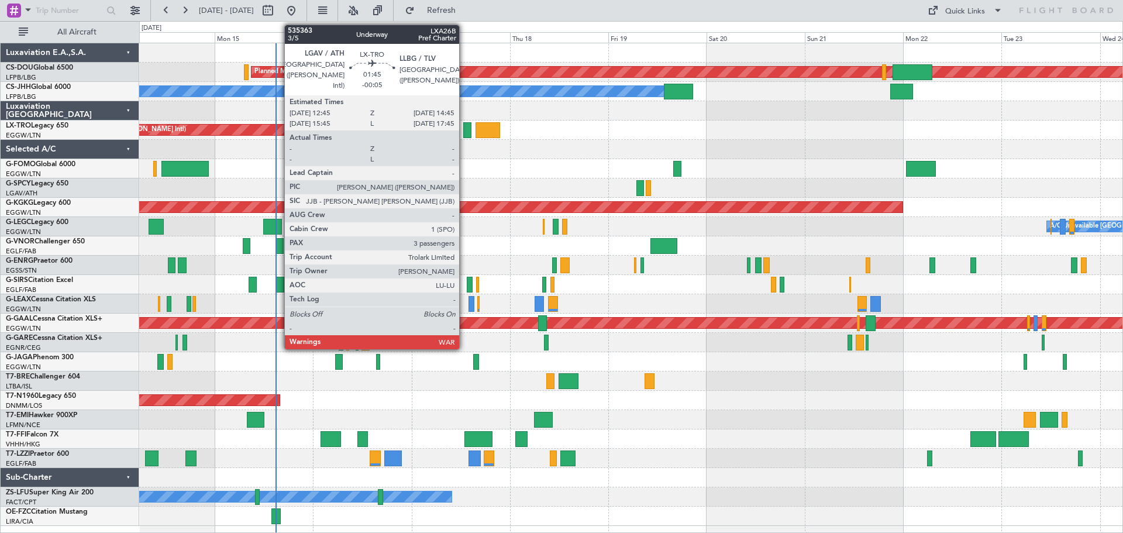
click at [464, 127] on div at bounding box center [467, 130] width 9 height 16
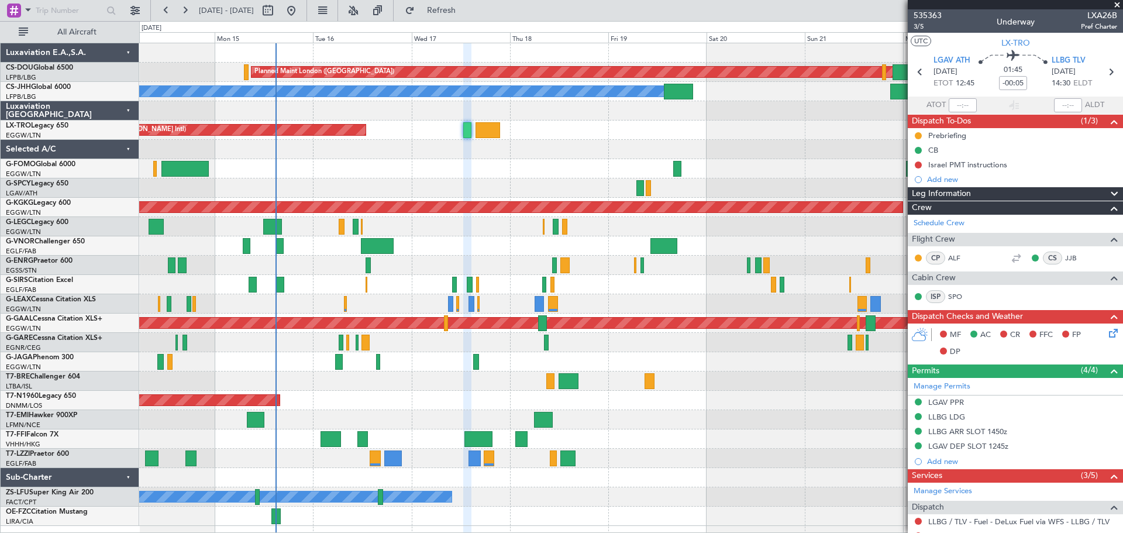
click at [1117, 6] on span at bounding box center [1117, 5] width 12 height 11
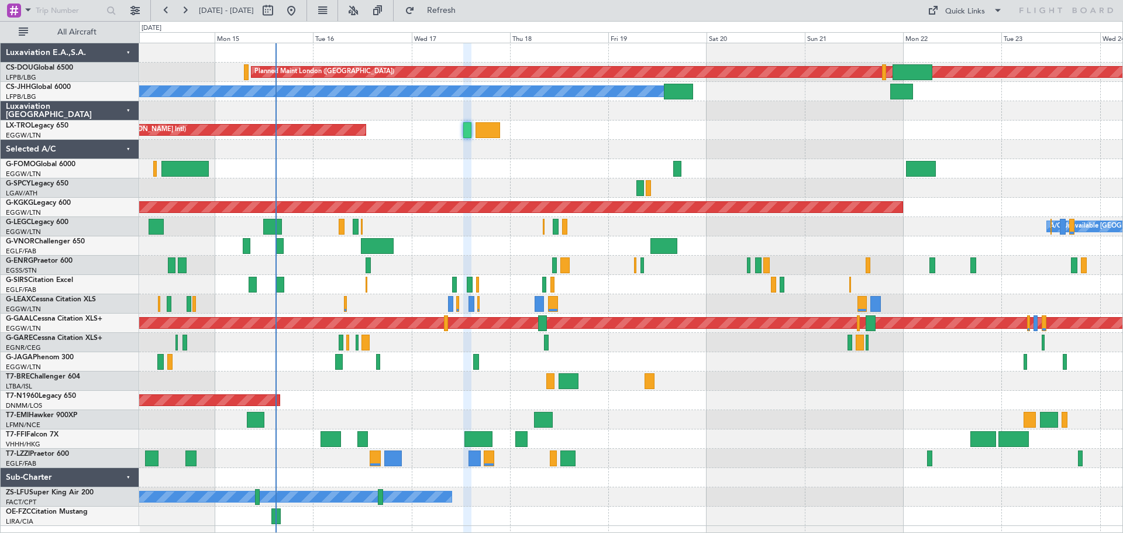
type input "0"
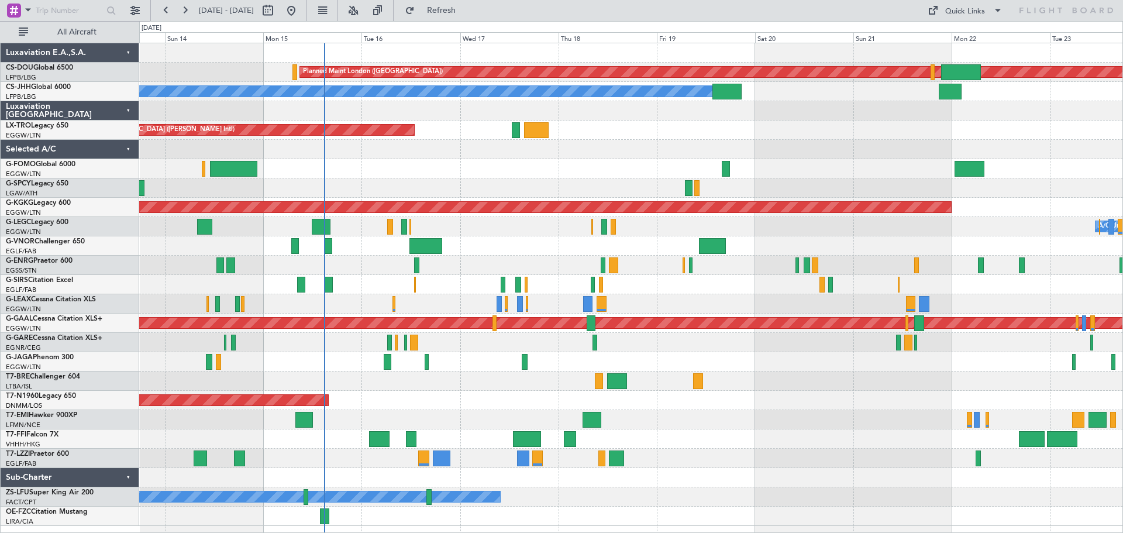
click at [491, 173] on div "Planned Maint [GEOGRAPHIC_DATA] ([GEOGRAPHIC_DATA])" at bounding box center [630, 168] width 983 height 19
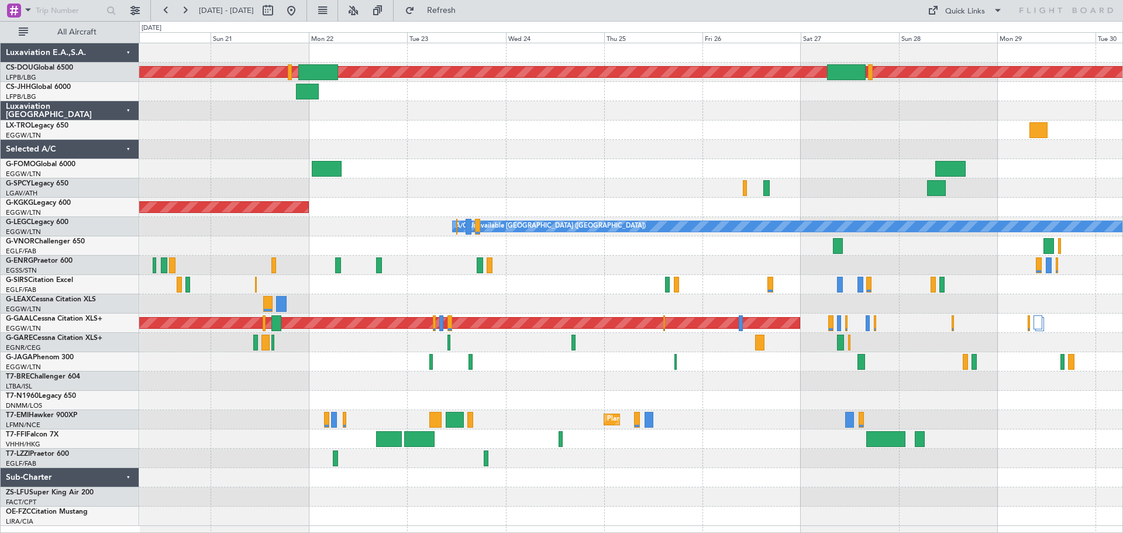
click at [350, 144] on div "Planned Maint London ([GEOGRAPHIC_DATA]) Owner AOG Maint [GEOGRAPHIC_DATA] ([GE…" at bounding box center [630, 284] width 983 height 482
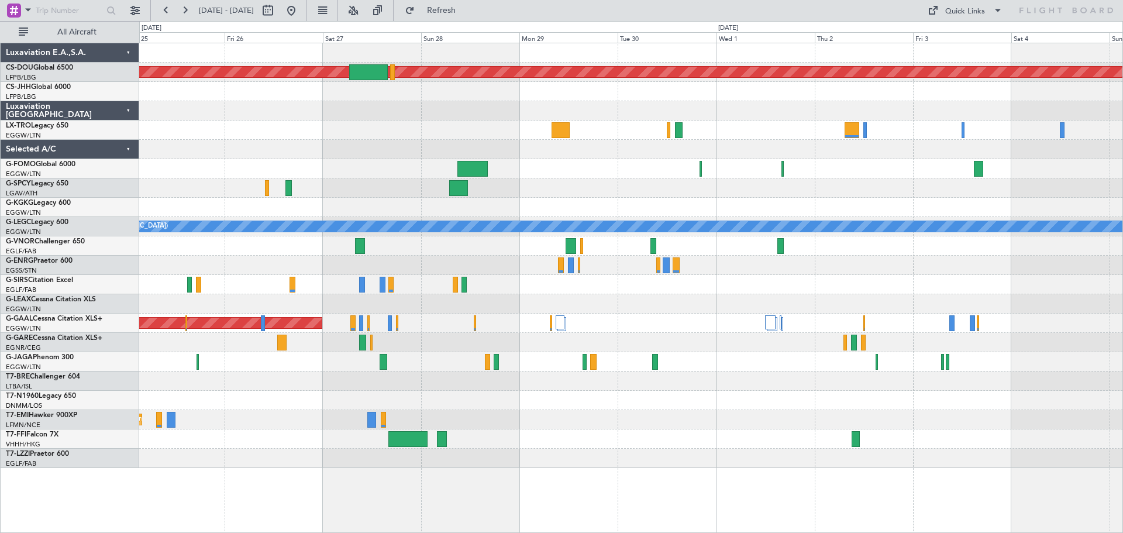
click at [299, 134] on div at bounding box center [630, 129] width 983 height 19
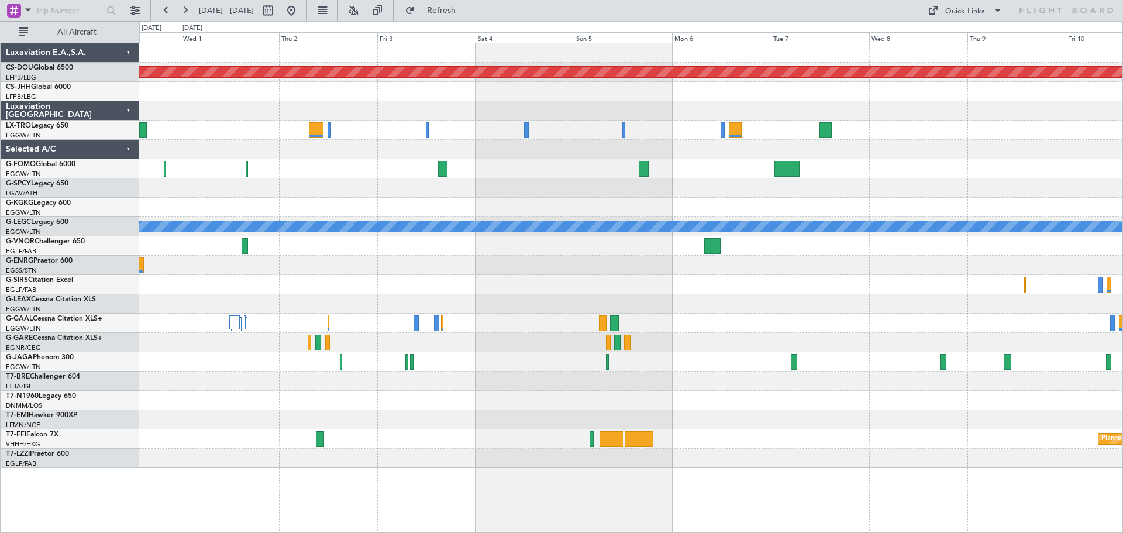
click at [297, 158] on div at bounding box center [630, 149] width 983 height 19
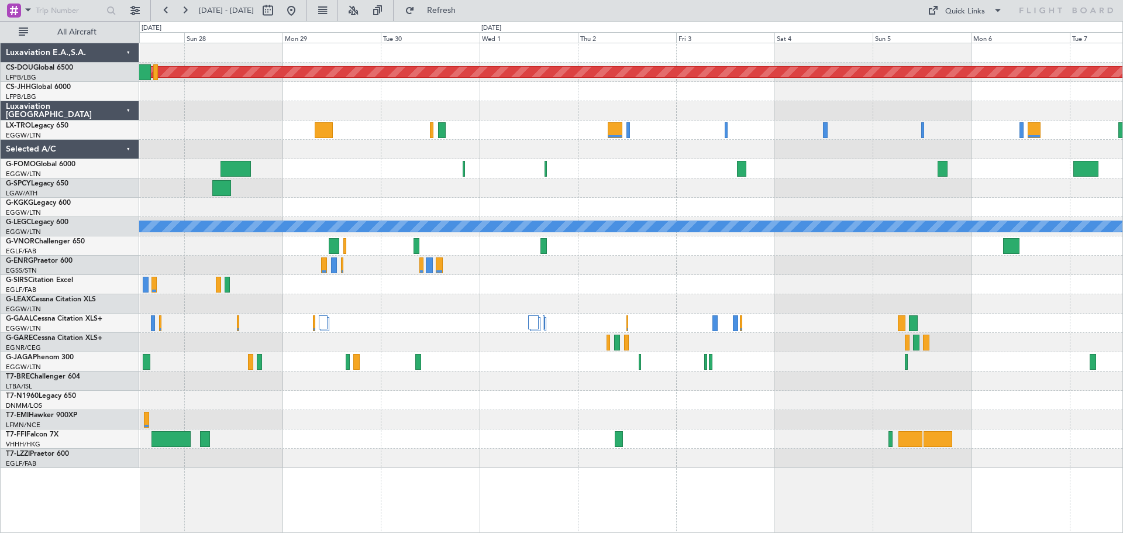
click at [596, 156] on div at bounding box center [630, 149] width 983 height 19
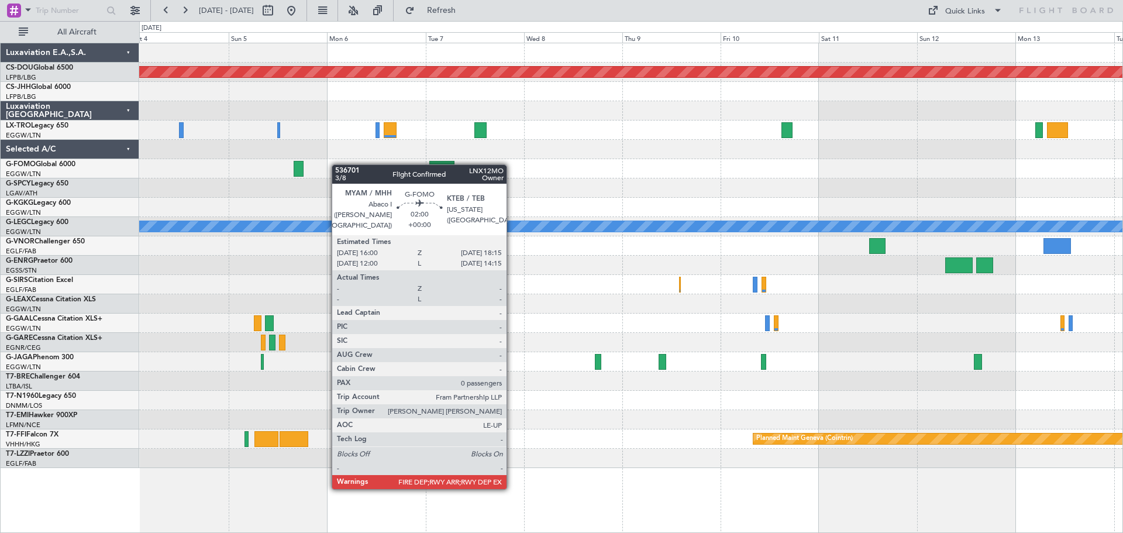
click at [282, 163] on div at bounding box center [630, 168] width 983 height 19
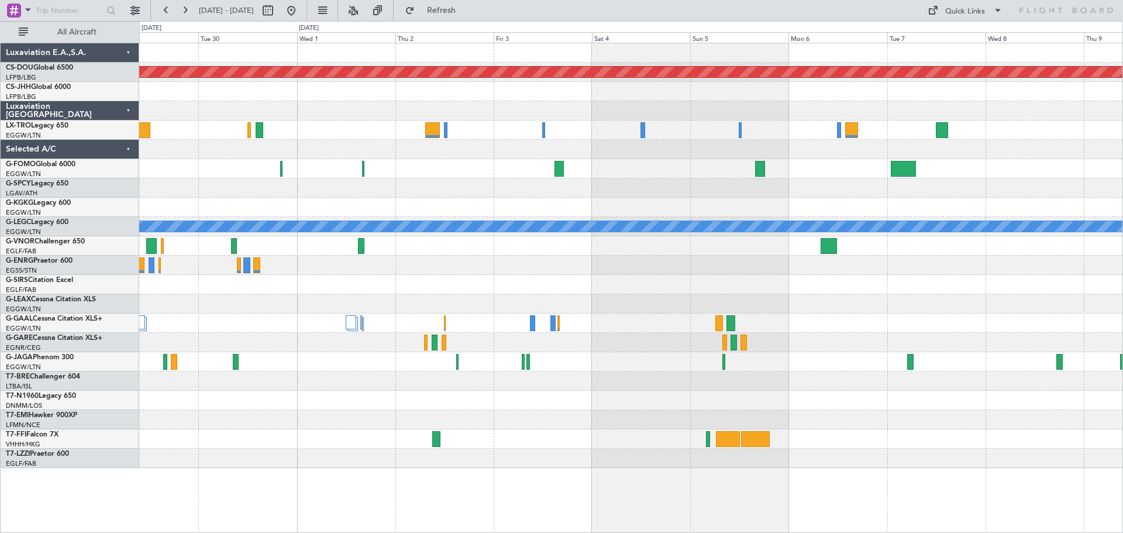
click at [790, 143] on div "Planned Maint London ([GEOGRAPHIC_DATA]) A/C Unavailable [GEOGRAPHIC_DATA] ([GE…" at bounding box center [630, 255] width 983 height 425
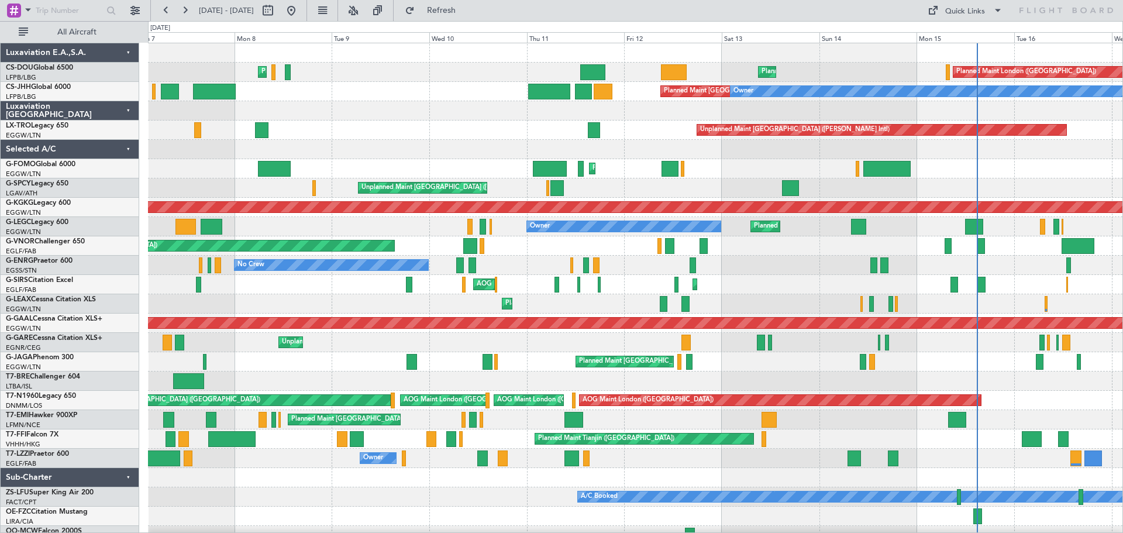
click at [510, 164] on div "Planned Maint [GEOGRAPHIC_DATA] ([GEOGRAPHIC_DATA]) Planned Maint [GEOGRAPHIC_D…" at bounding box center [635, 294] width 974 height 502
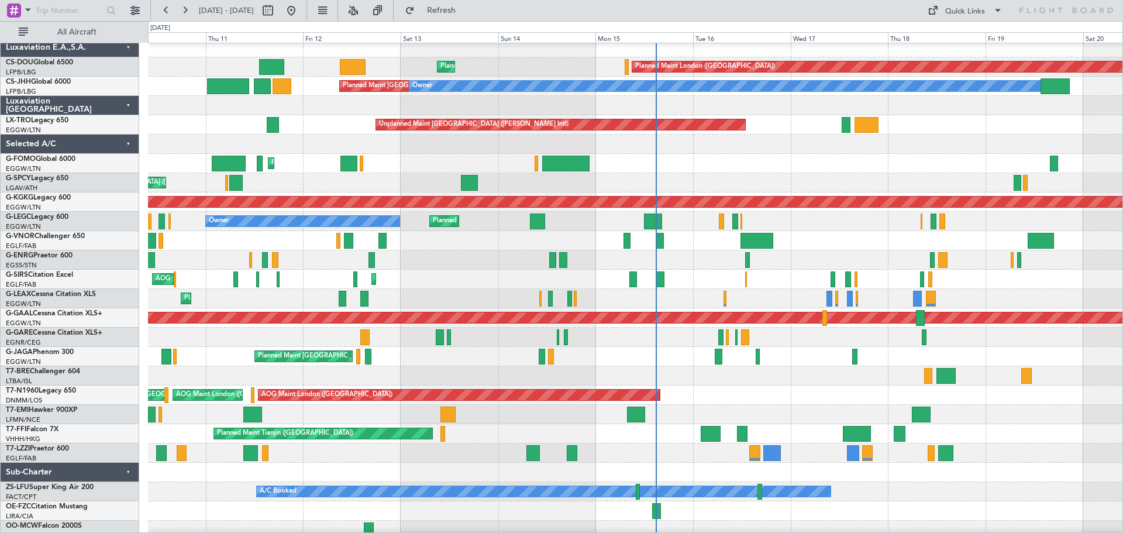
scroll to position [10, 0]
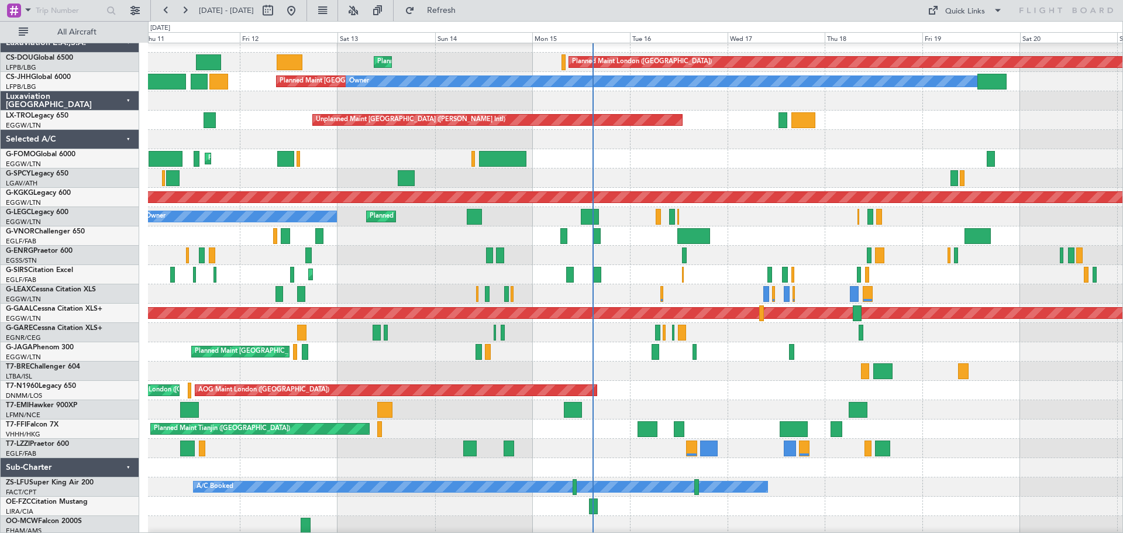
click at [602, 144] on div at bounding box center [635, 139] width 974 height 19
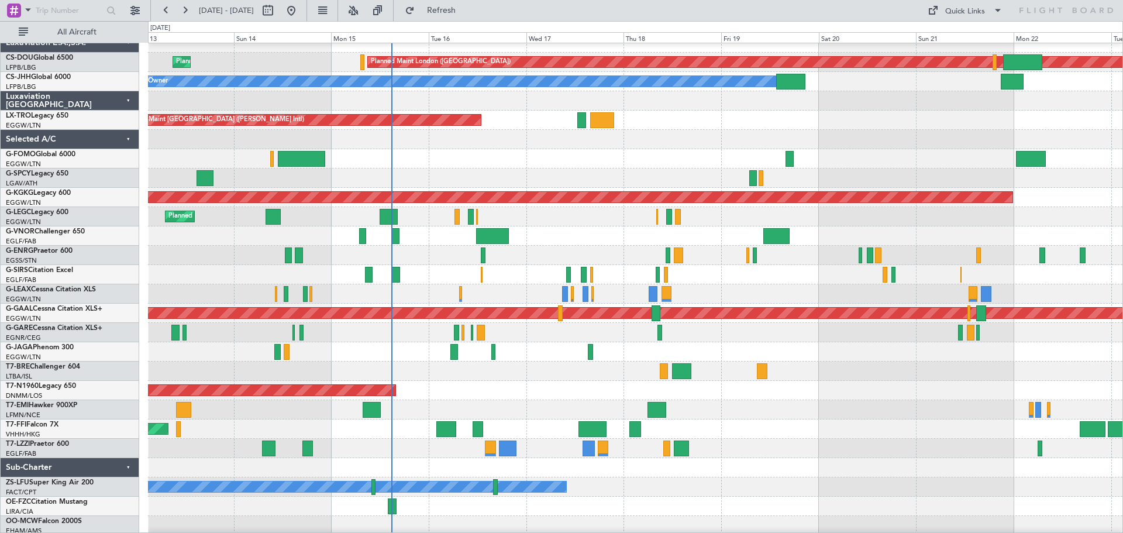
scroll to position [11, 0]
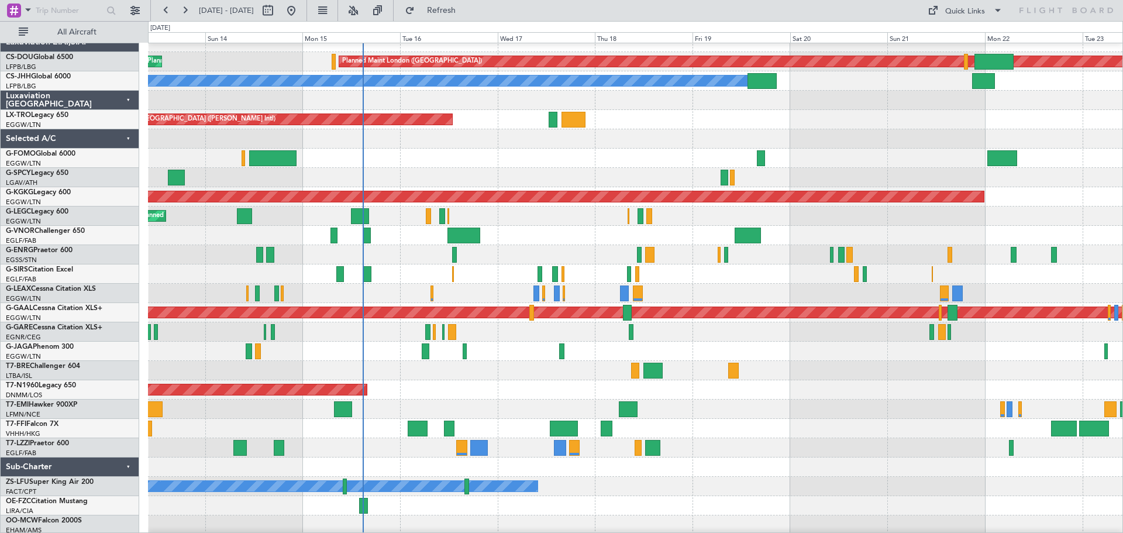
click at [522, 165] on div "Planned Maint [GEOGRAPHIC_DATA] ([GEOGRAPHIC_DATA])" at bounding box center [635, 158] width 974 height 19
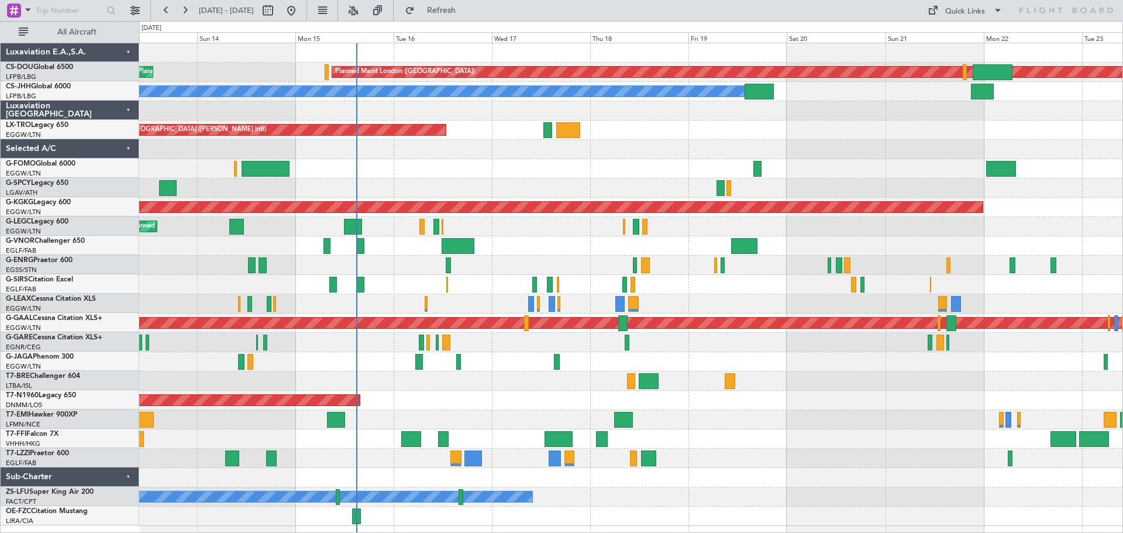
scroll to position [0, 0]
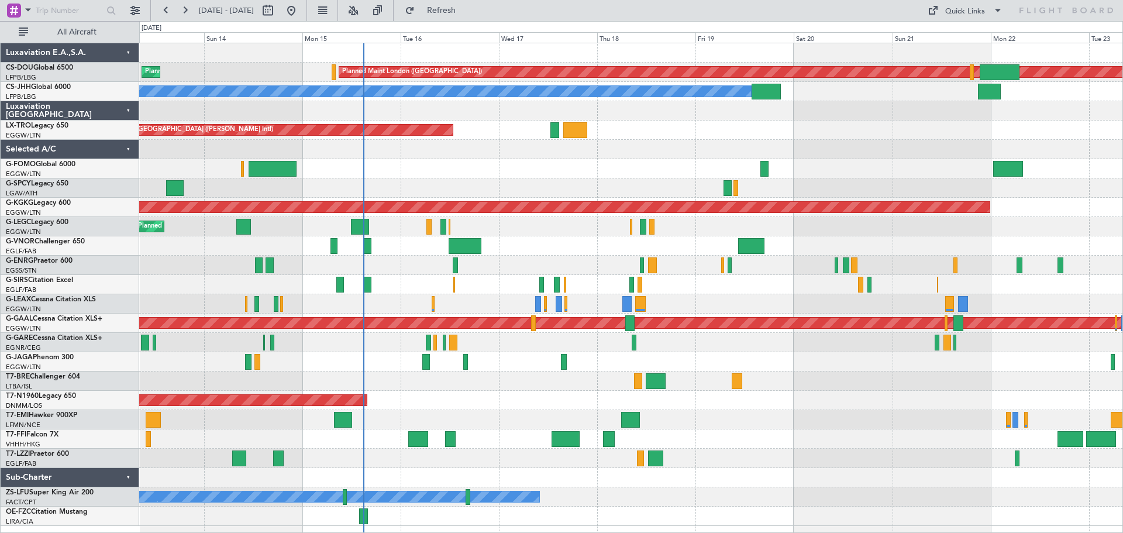
click at [555, 164] on div "Planned Maint [GEOGRAPHIC_DATA] ([GEOGRAPHIC_DATA])" at bounding box center [630, 168] width 983 height 19
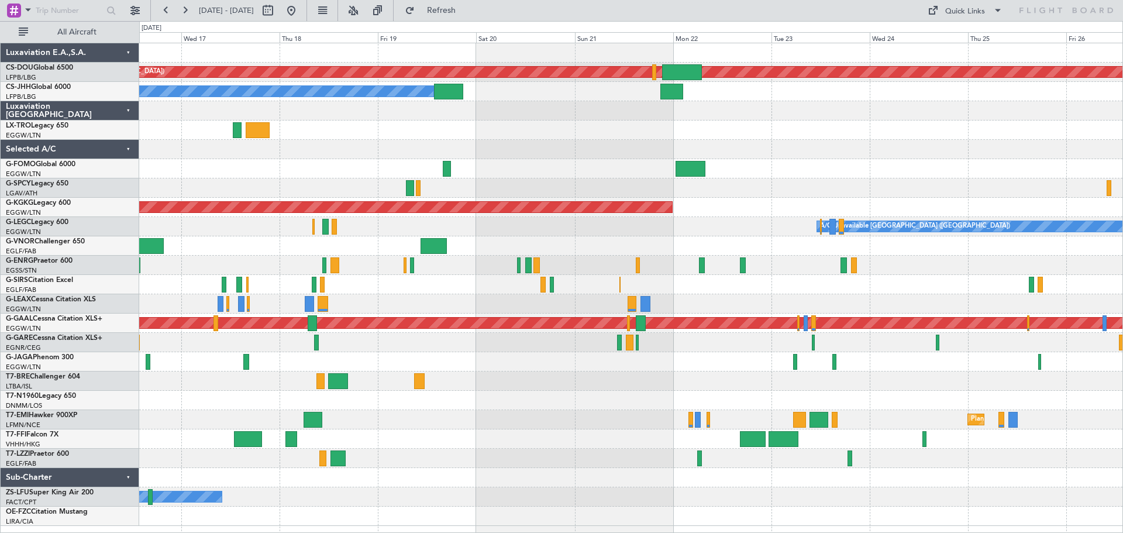
click at [522, 128] on div "Planned Maint London ([GEOGRAPHIC_DATA]) Planned Maint [GEOGRAPHIC_DATA] ([GEOG…" at bounding box center [630, 284] width 983 height 482
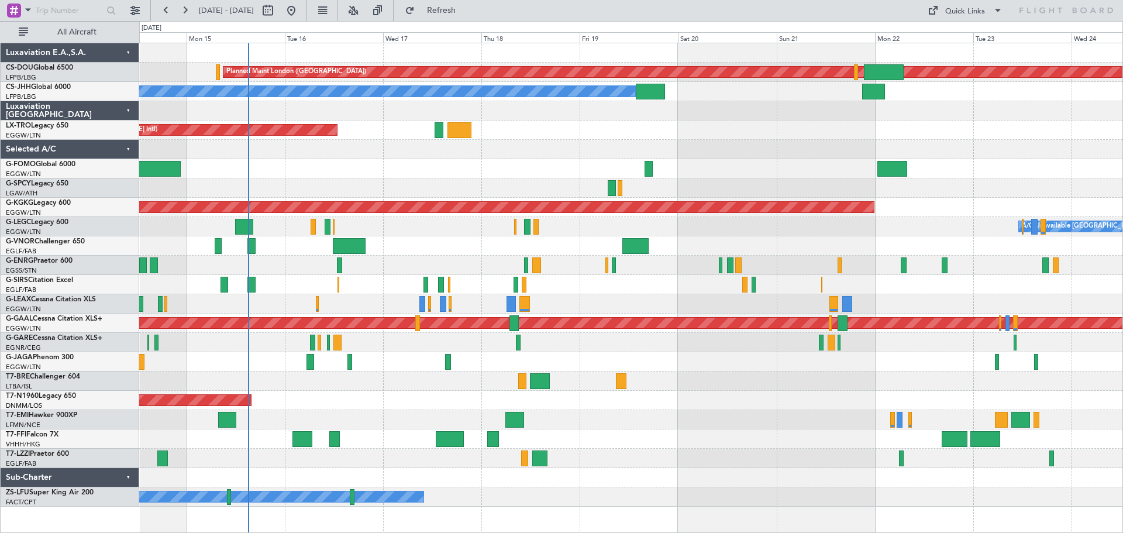
click at [672, 151] on div "Planned Maint London ([GEOGRAPHIC_DATA]) Planned Maint [GEOGRAPHIC_DATA] ([GEOG…" at bounding box center [630, 274] width 983 height 463
